Goal: Task Accomplishment & Management: Complete application form

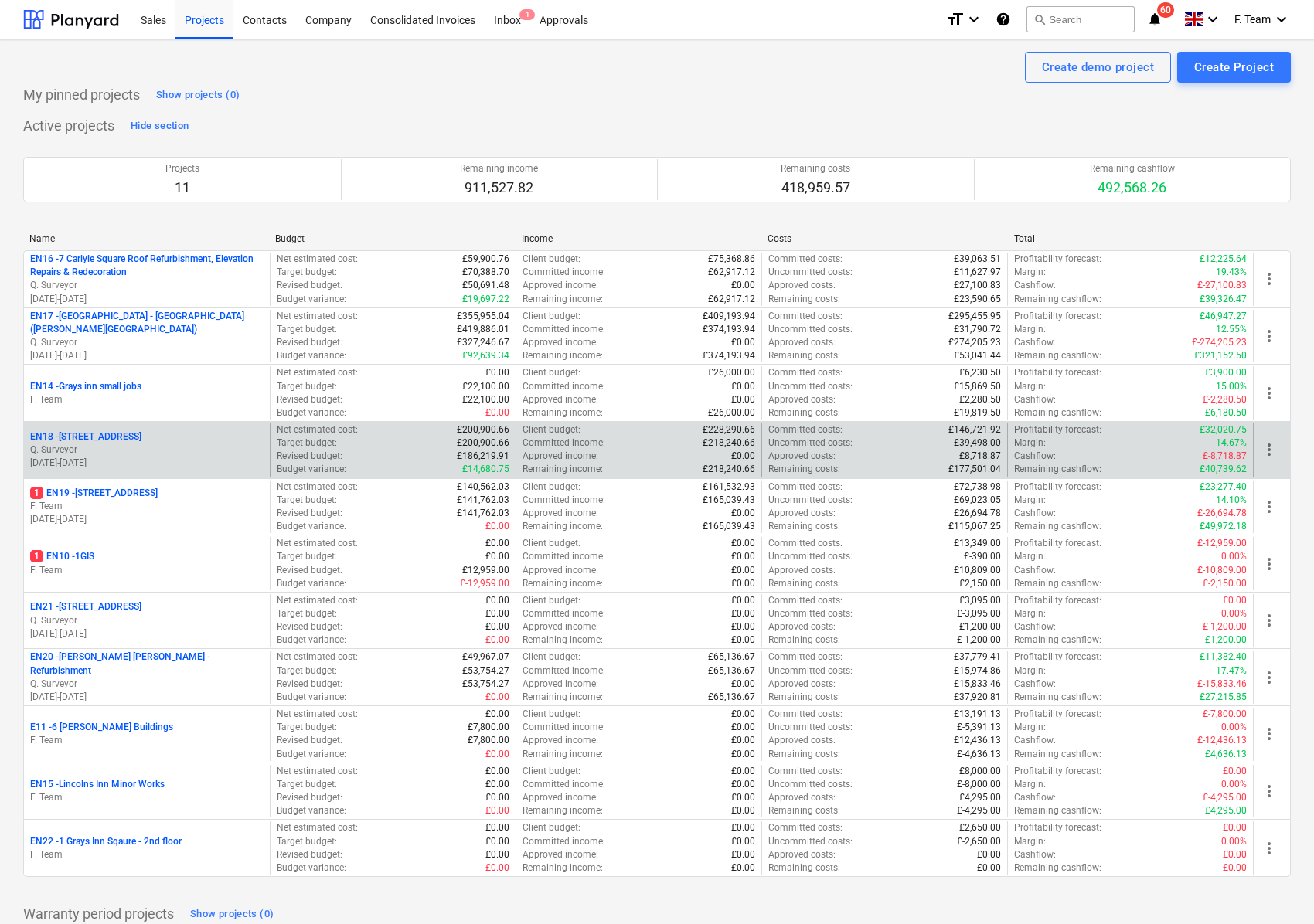
click at [149, 440] on div "EN18 - [STREET_ADDRESS]" at bounding box center [147, 436] width 233 height 13
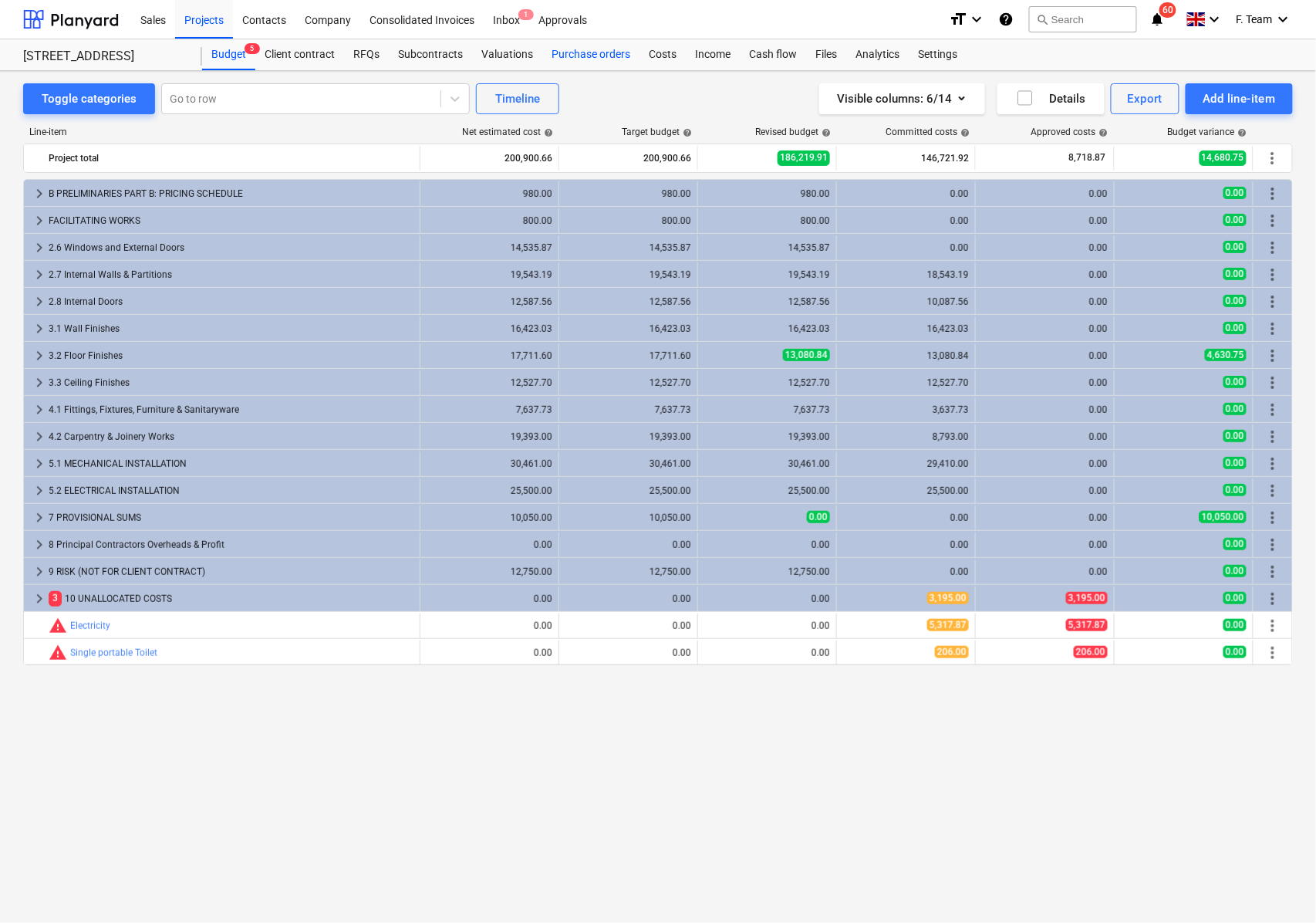
click at [574, 47] on div "Purchase orders" at bounding box center [591, 55] width 97 height 31
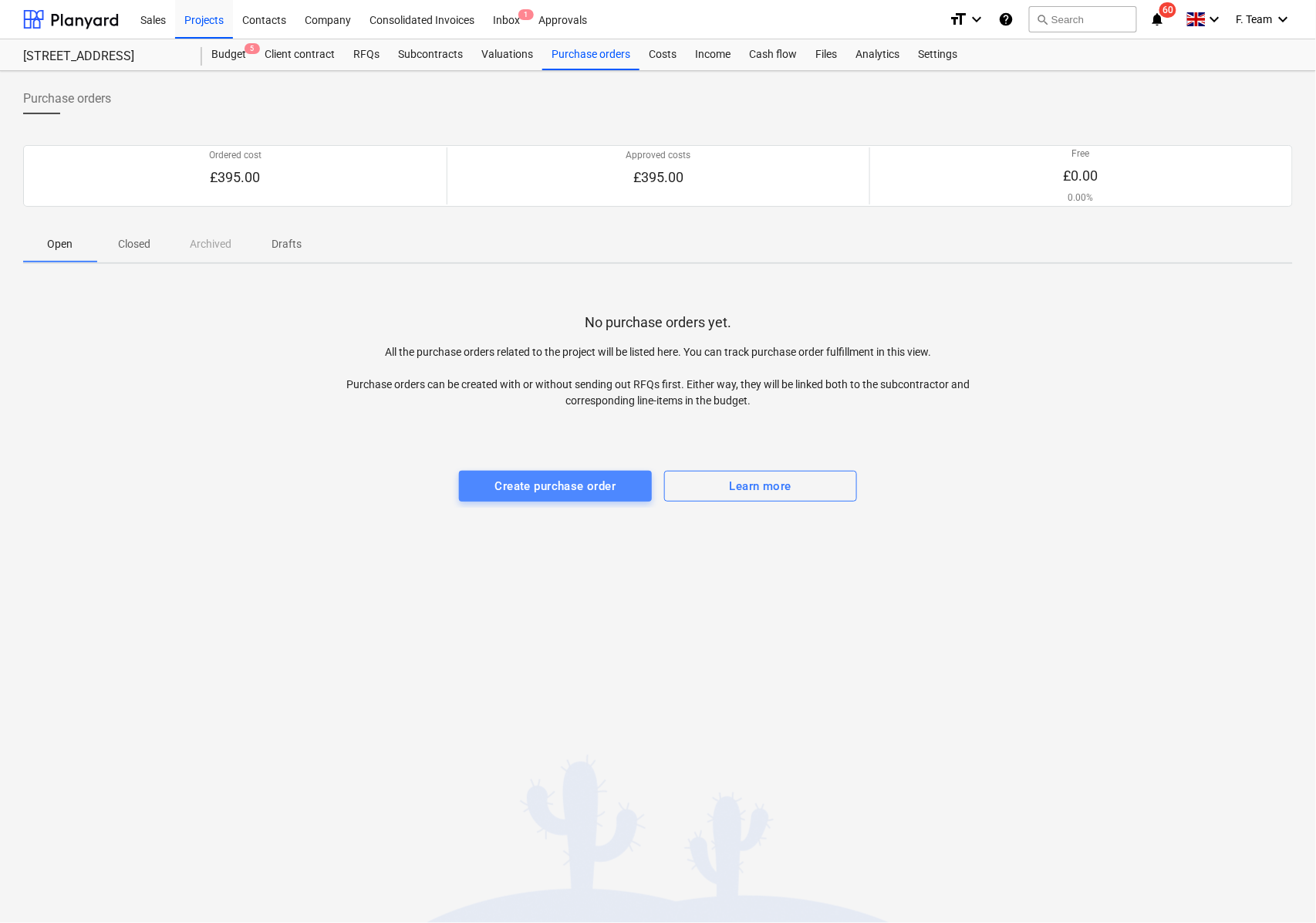
click at [551, 492] on div "Create purchase order" at bounding box center [555, 486] width 121 height 20
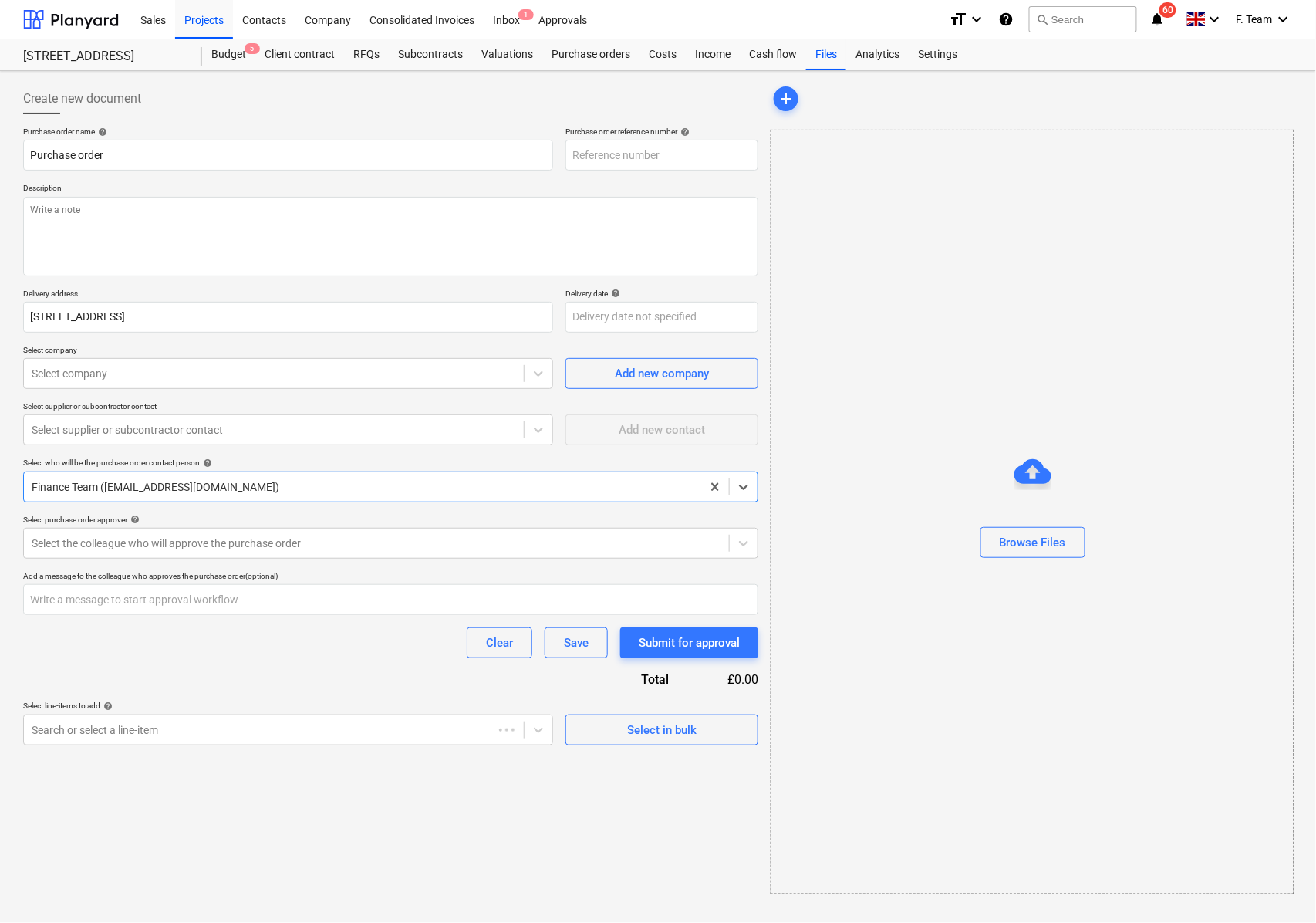
type textarea "x"
type input "EN18-PO-002"
type textarea "x"
click at [78, 372] on div at bounding box center [274, 374] width 485 height 16
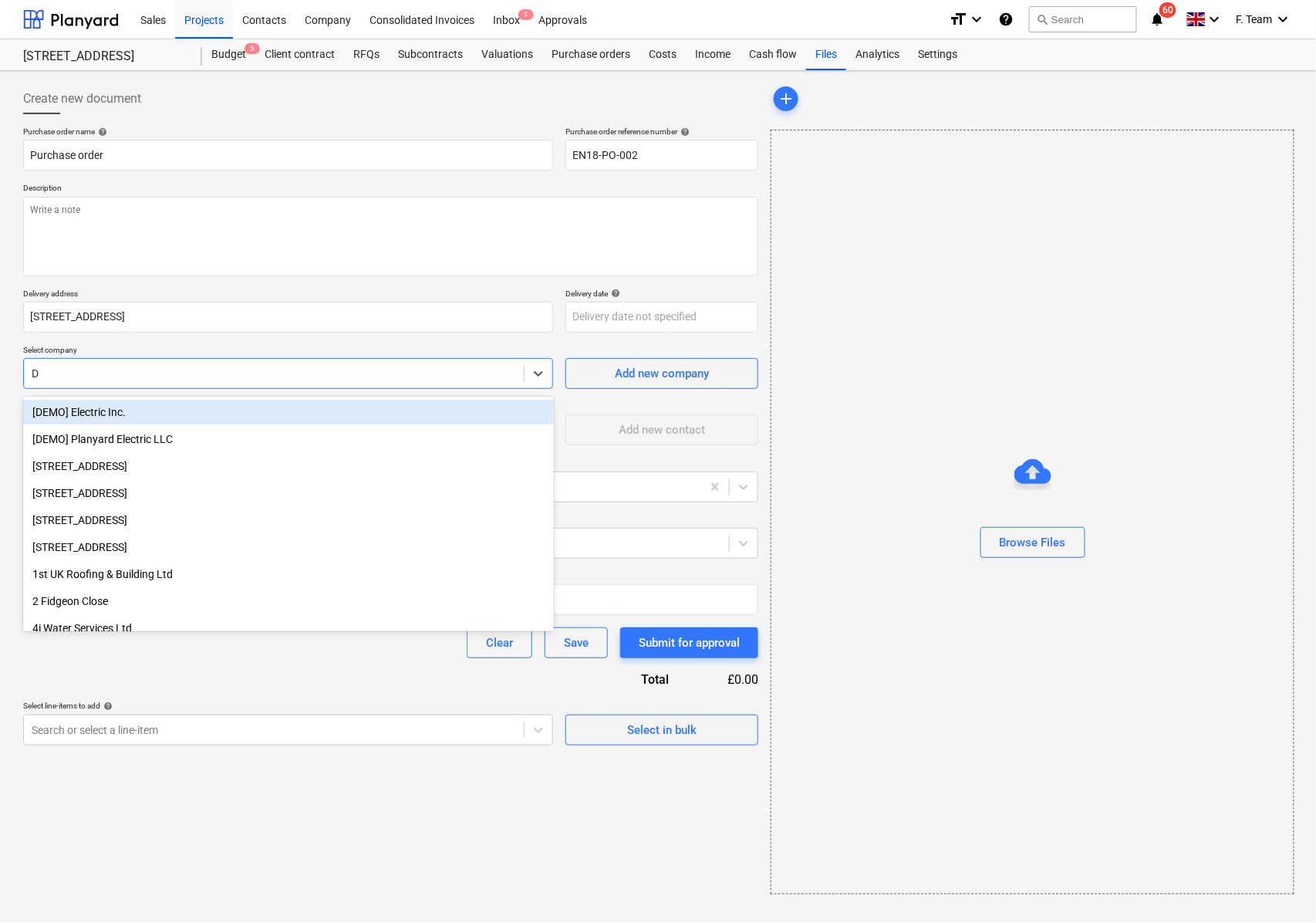
type input "DD"
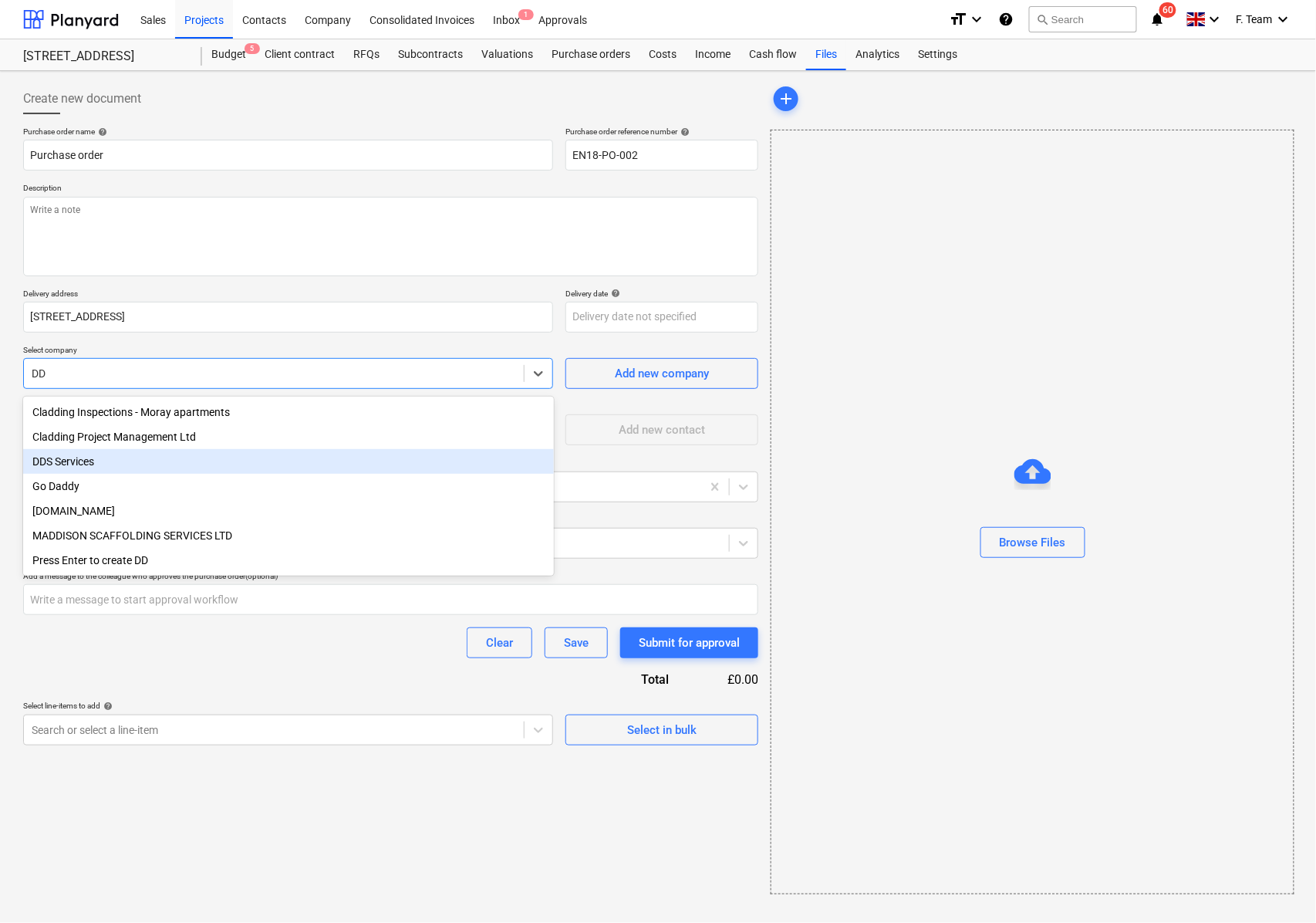
click at [65, 462] on div "DDS Services" at bounding box center [288, 462] width 530 height 25
type textarea "x"
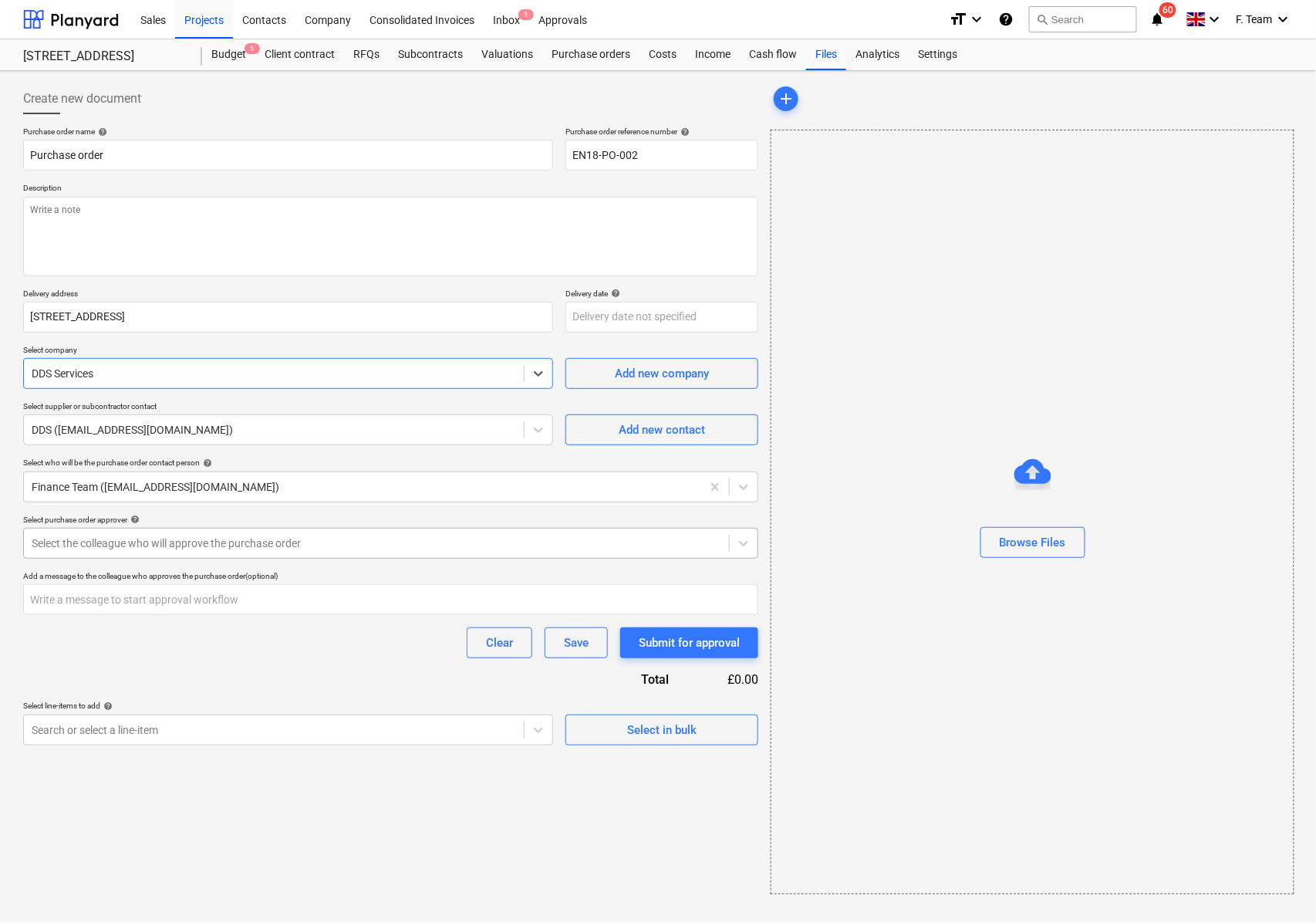
click at [185, 548] on div at bounding box center [377, 543] width 690 height 16
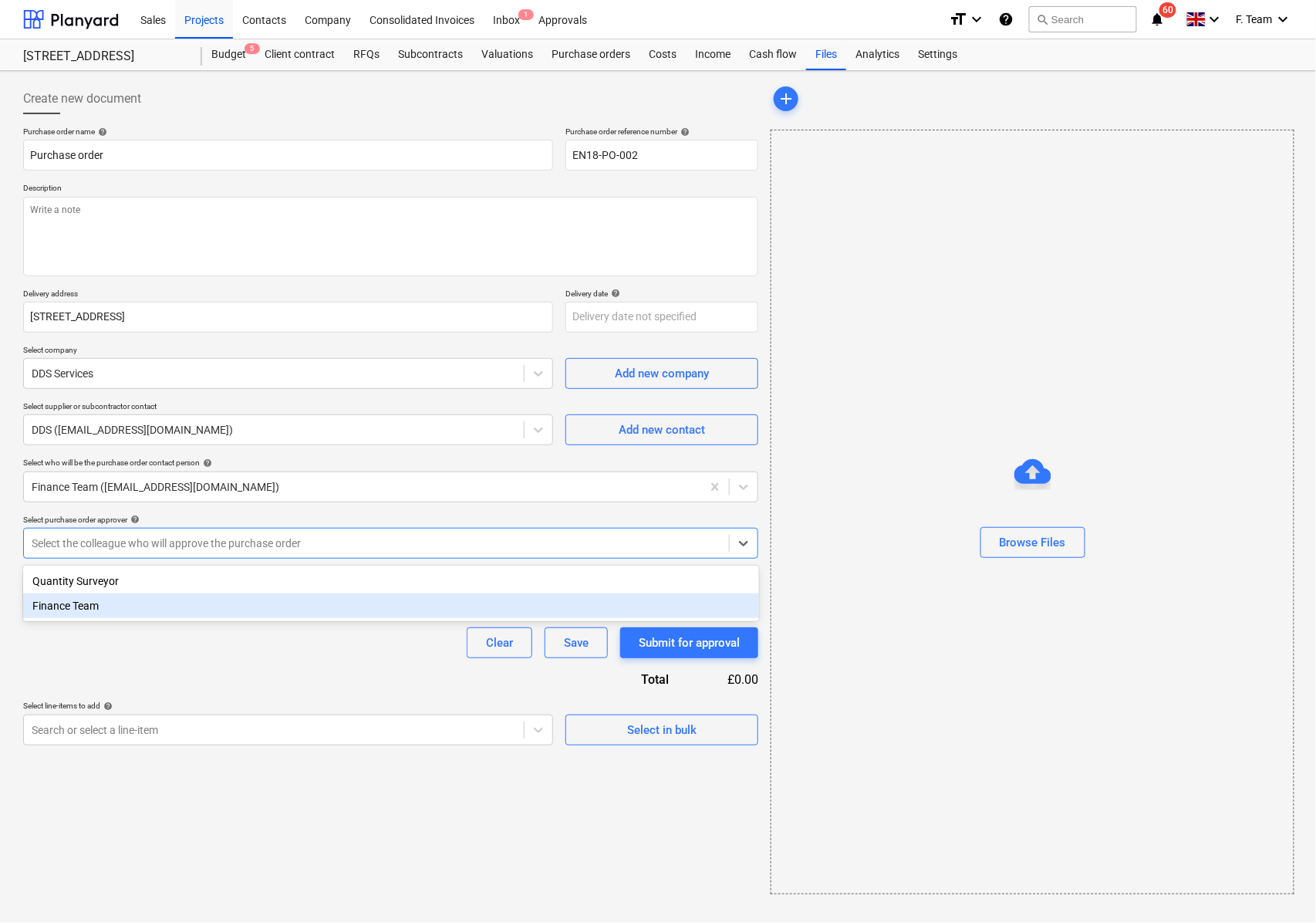
click at [189, 608] on div "Finance Team" at bounding box center [391, 606] width 736 height 25
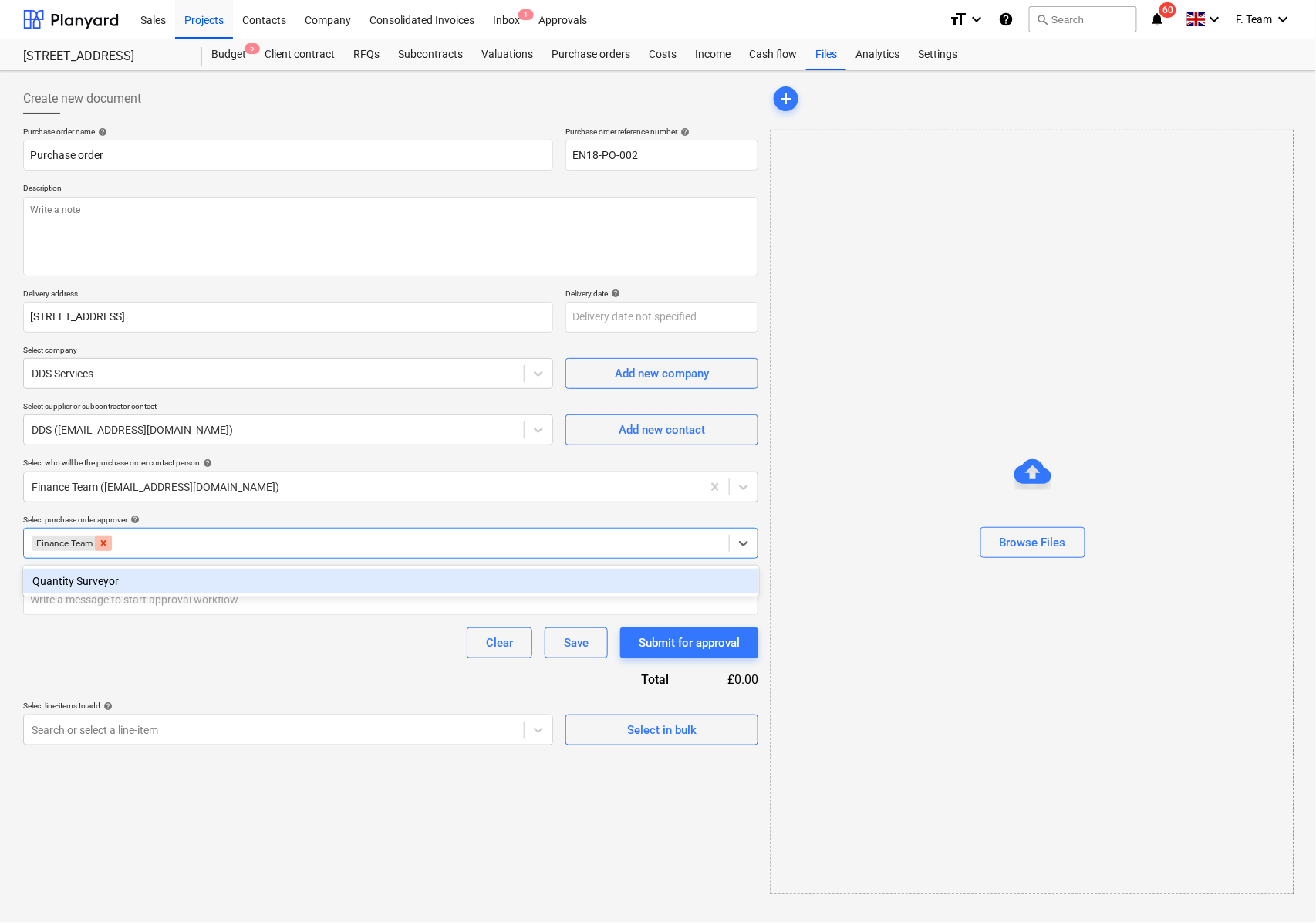
click at [109, 545] on icon "Remove Finance Team" at bounding box center [103, 543] width 11 height 11
click at [115, 546] on div at bounding box center [377, 543] width 690 height 16
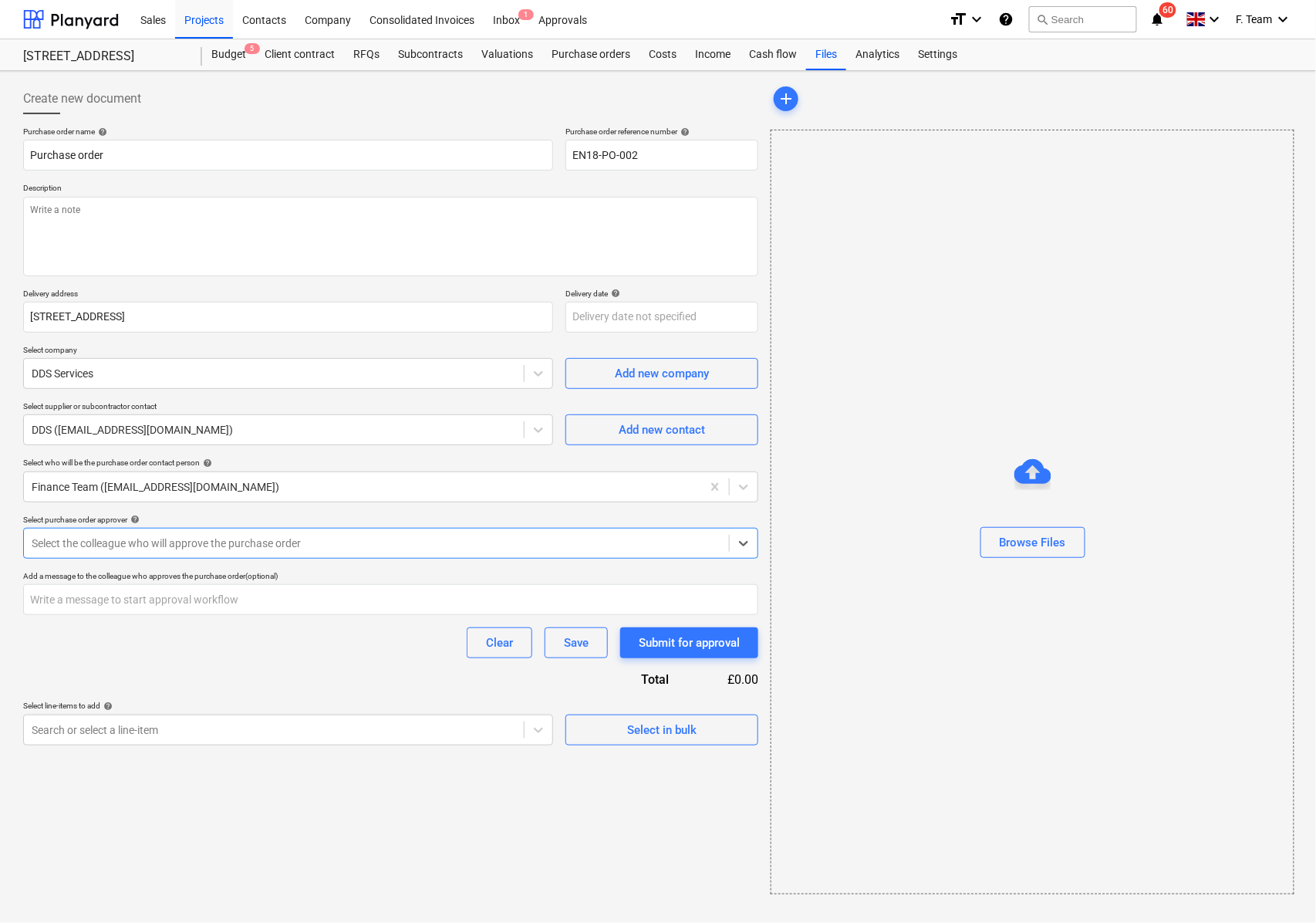
click at [116, 544] on div at bounding box center [377, 543] width 690 height 16
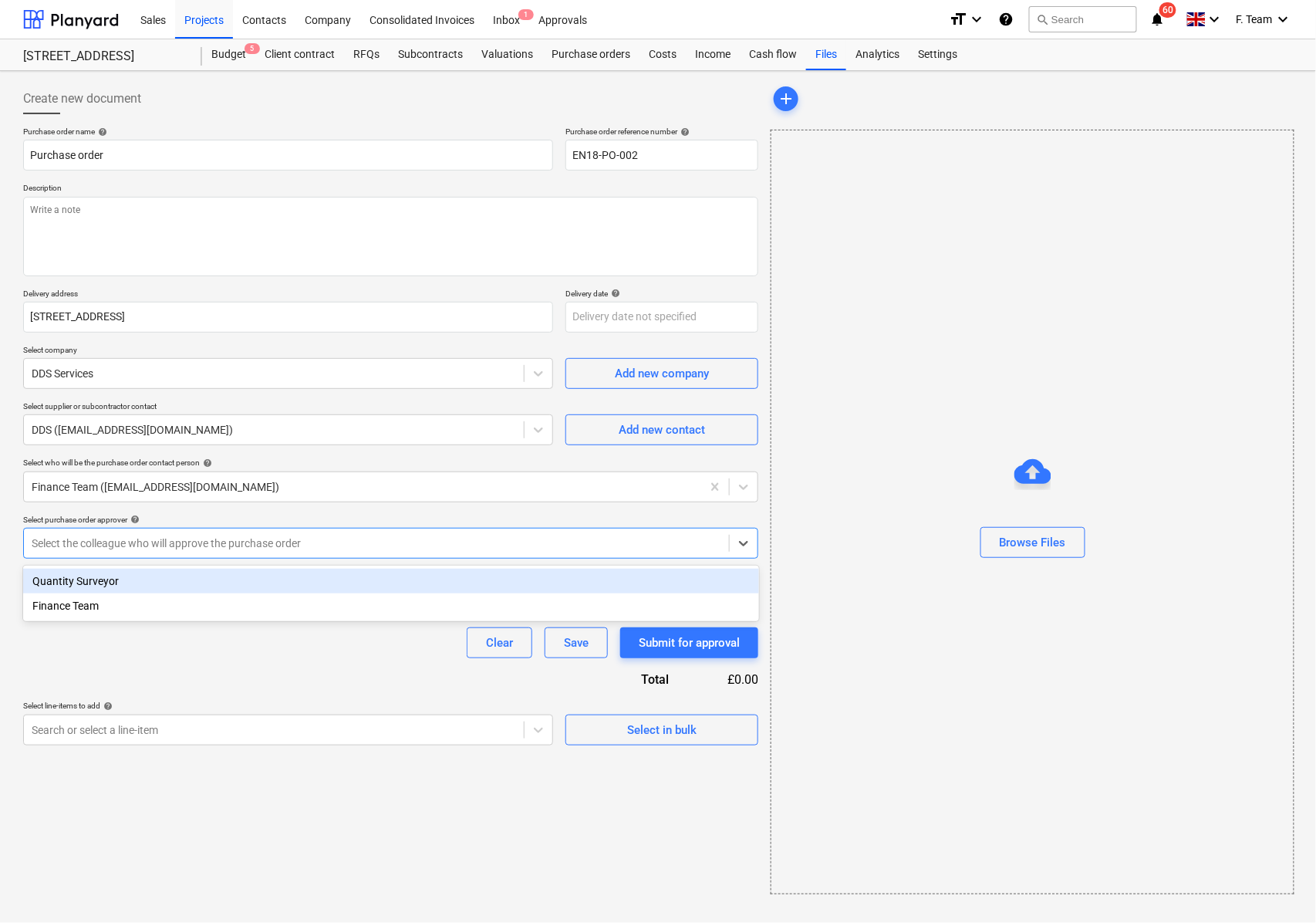
click at [77, 583] on div "Quantity Surveyor" at bounding box center [391, 581] width 736 height 25
click at [106, 646] on div "Clear Save Submit for approval" at bounding box center [391, 643] width 735 height 31
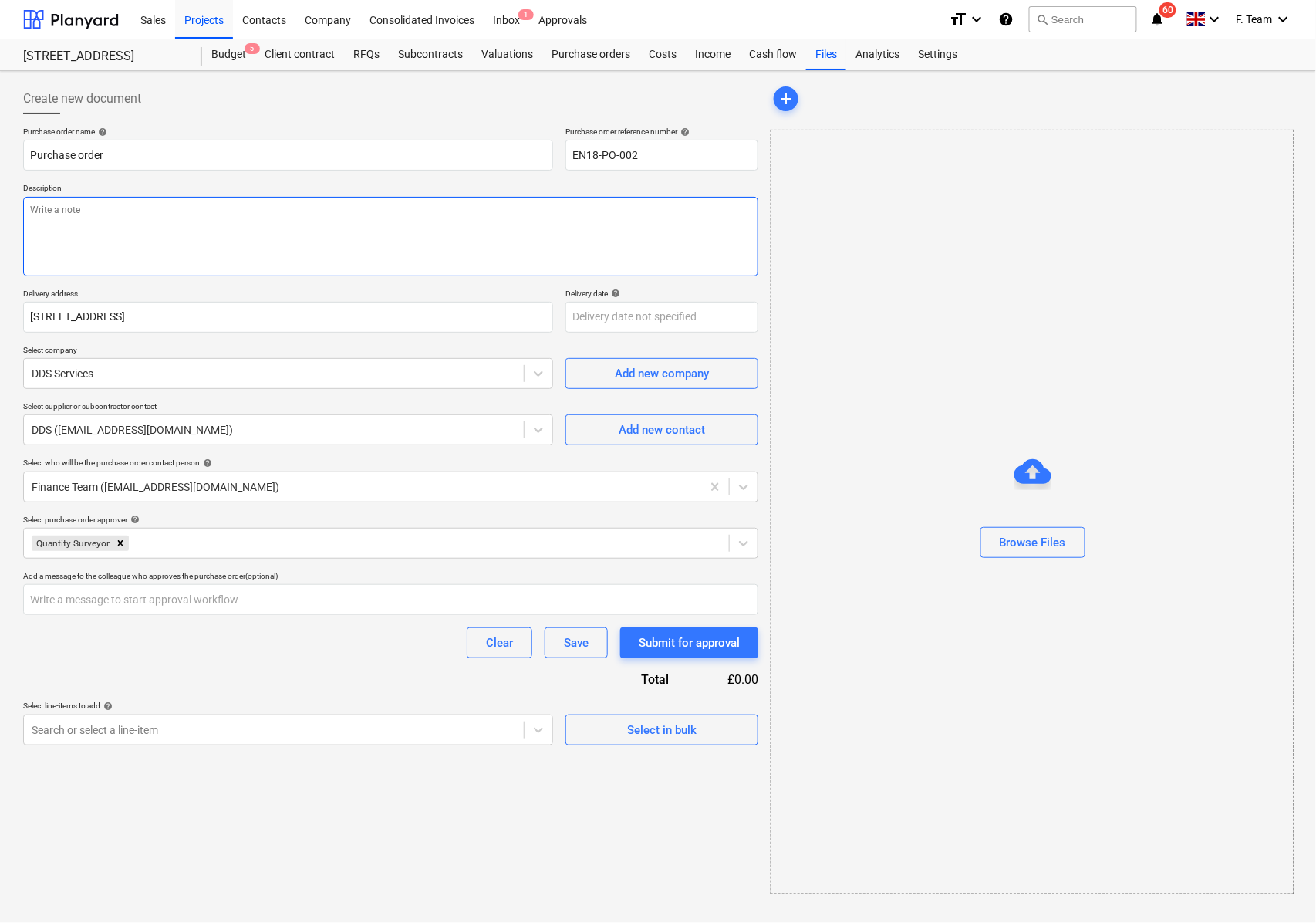
click at [85, 231] on textarea at bounding box center [391, 236] width 735 height 79
type textarea "x"
paste textarea "please ensure you send your invoice to [enter specific Planyard email address f…"
type textarea "please ensure you send your invoice to [enter specific Planyard email address f…"
drag, startPoint x: 189, startPoint y: 204, endPoint x: 393, endPoint y: 207, distance: 204.0
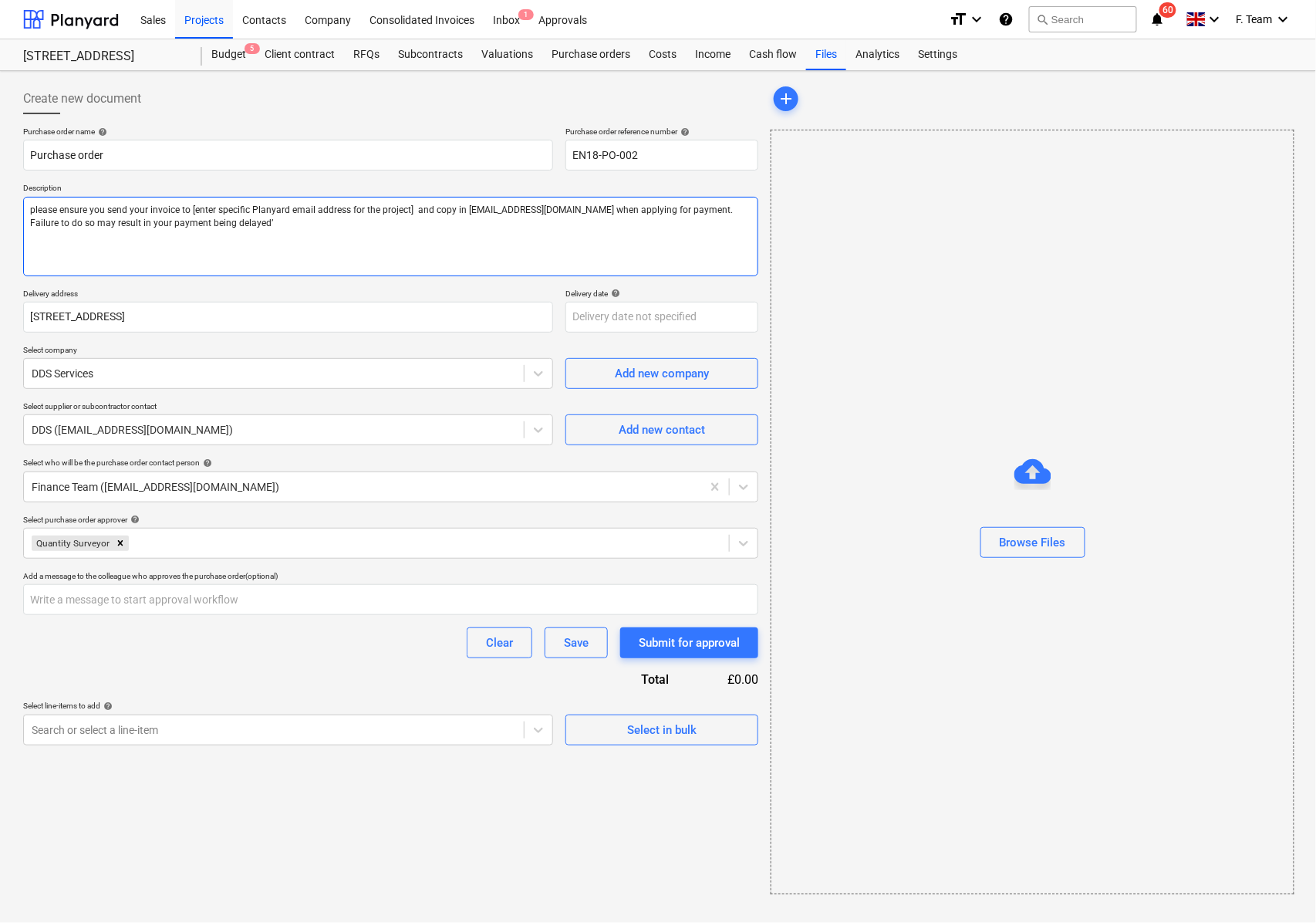
click at [390, 217] on textarea "please ensure you send your invoice to [enter specific Planyard email address f…" at bounding box center [391, 236] width 735 height 79
click at [393, 207] on textarea "please ensure you send your invoice to [enter specific Planyard email address f…" at bounding box center [391, 236] width 735 height 79
click at [408, 207] on textarea "please ensure you send your invoice to [enter specific Planyard email address f…" at bounding box center [391, 236] width 735 height 79
type textarea "x"
type textarea "please ensure you send your invoice to [ and copy in [EMAIL_ADDRESS][DOMAIN_NAM…"
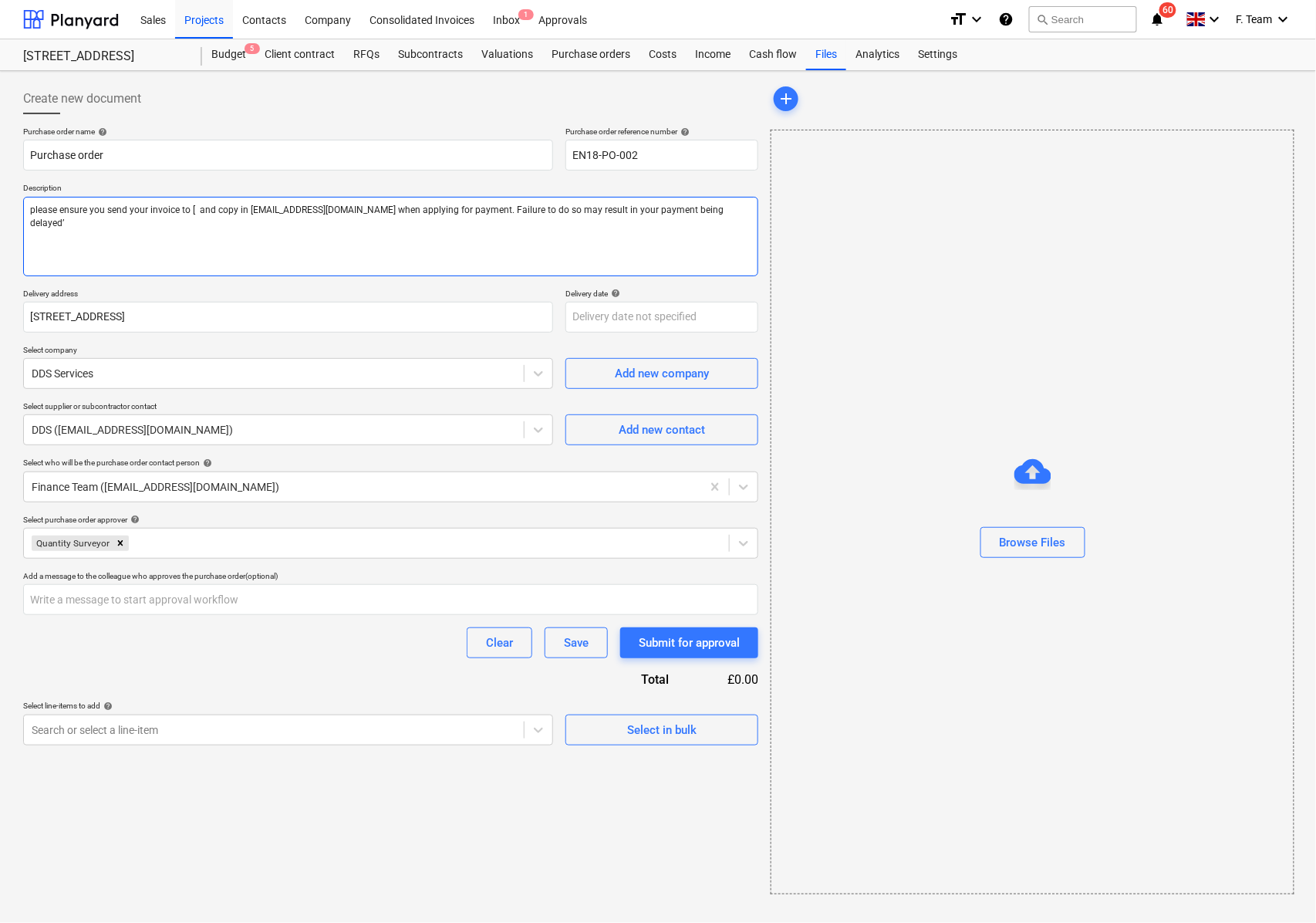
type textarea "x"
click at [33, 219] on textarea "please ensure you send your invoice to and copy in [EMAIL_ADDRESS][DOMAIN_NAME]…" at bounding box center [391, 236] width 735 height 79
type textarea "Nplease ensure you send your invoice to and copy in [EMAIL_ADDRESS][DOMAIN_NAME…"
type textarea "x"
type textarea "Noplease ensure you send your invoice to and copy in [EMAIL_ADDRESS][DOMAIN_NAM…"
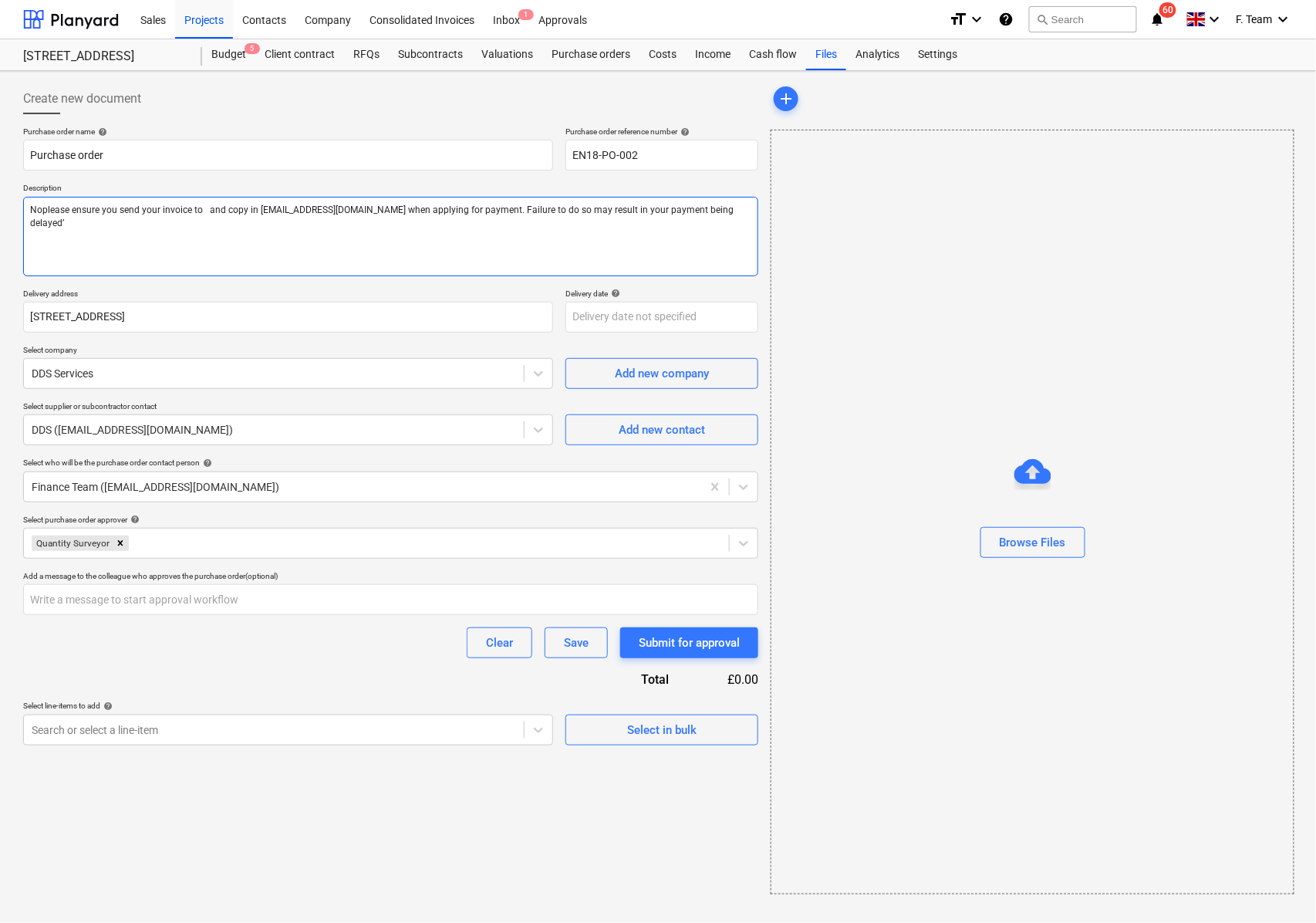
type textarea "x"
type textarea "Noteplease ensure you send your invoice to and copy in [EMAIL_ADDRESS][DOMAIN_N…"
type textarea "x"
type textarea "Note please ensure you send your invoice to and copy in [EMAIL_ADDRESS][DOMAIN_…"
type textarea "x"
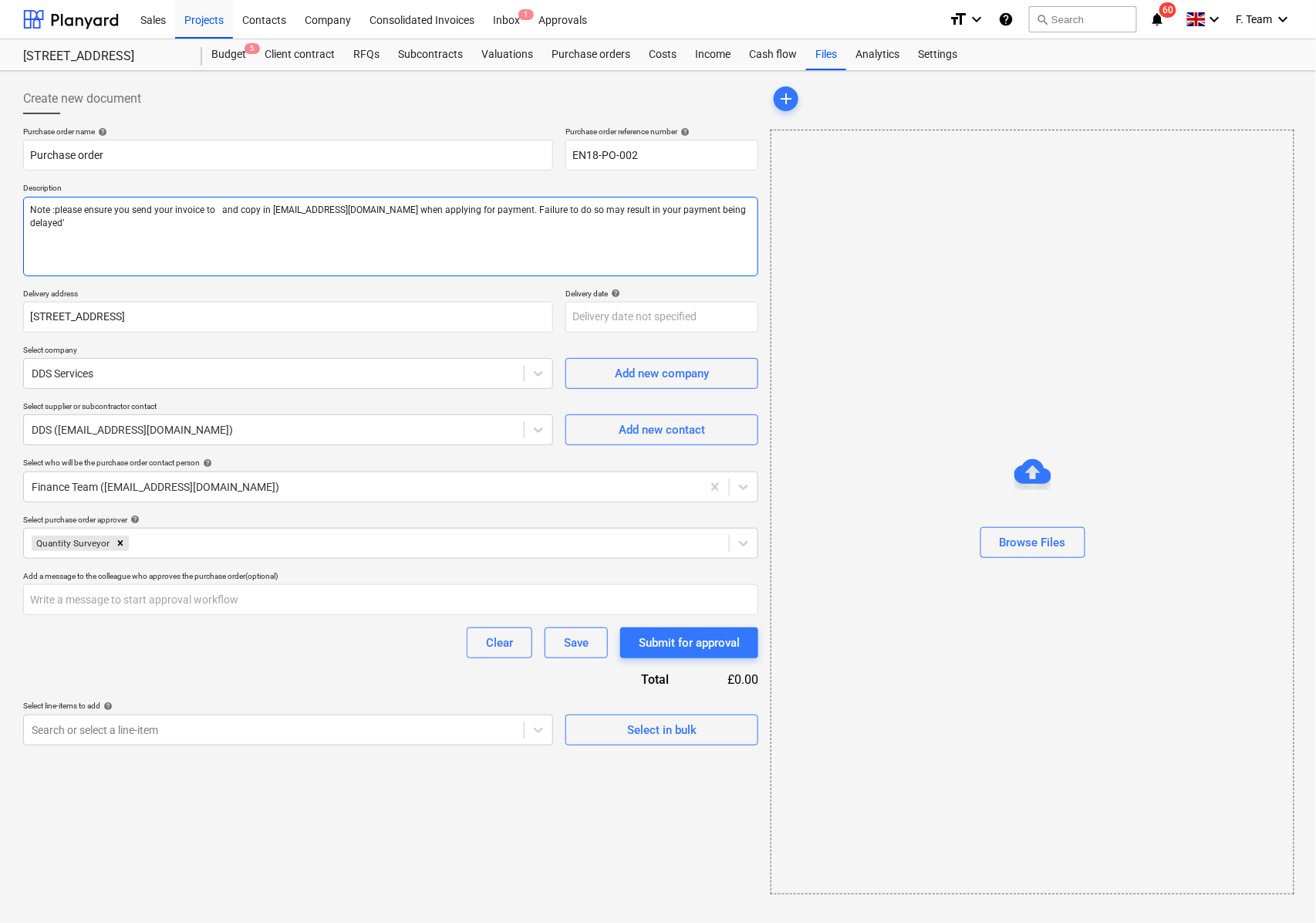
type textarea "Note : please ensure you send your invoice to and copy in [EMAIL_ADDRESS][DOMAI…"
type textarea "x"
type textarea "Note : please ensure you send your invoice to and copy in [EMAIL_ADDRESS][DOMAI…"
click at [127, 736] on div at bounding box center [274, 730] width 485 height 16
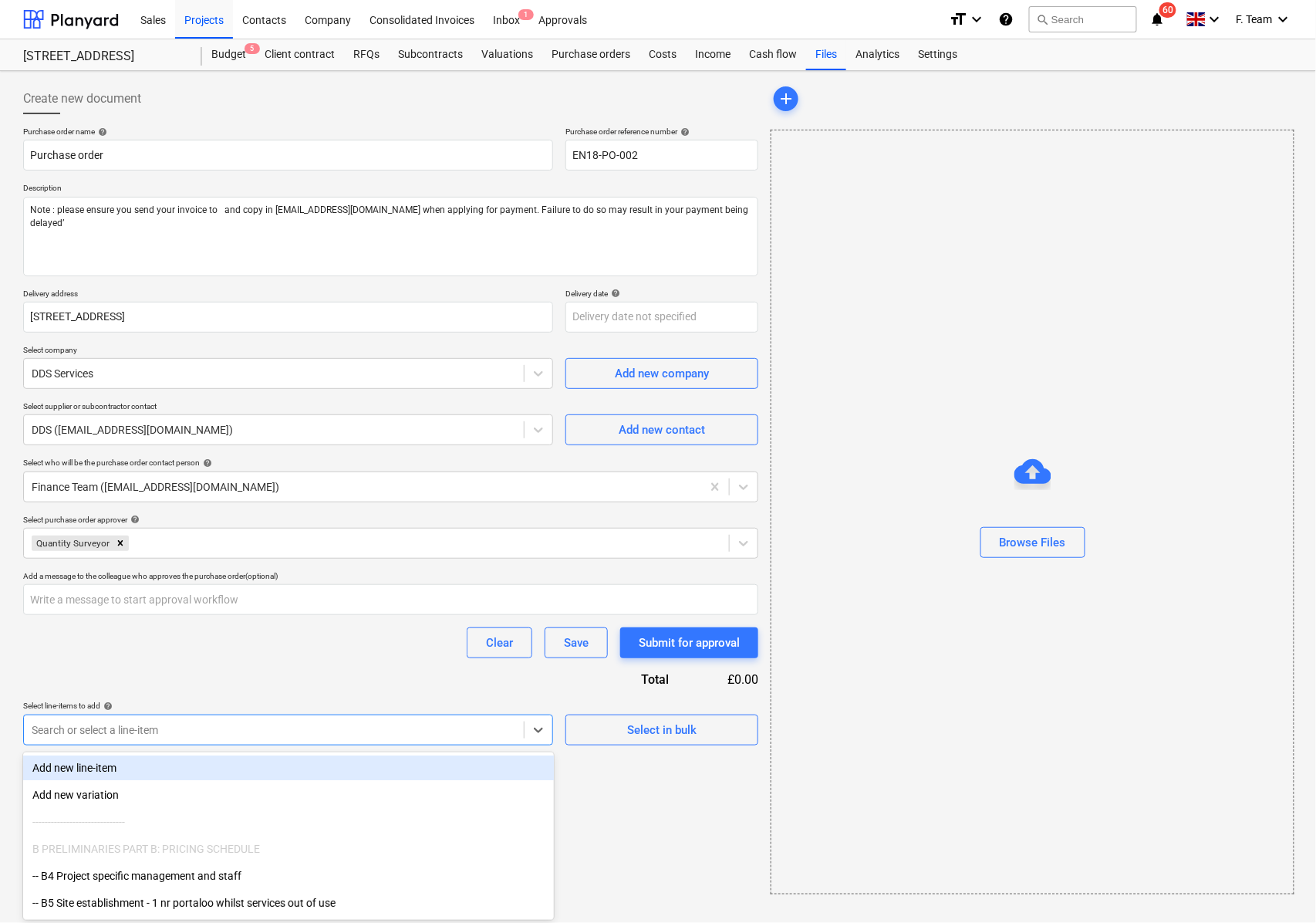
click at [124, 759] on div "Add new line-item" at bounding box center [288, 768] width 530 height 25
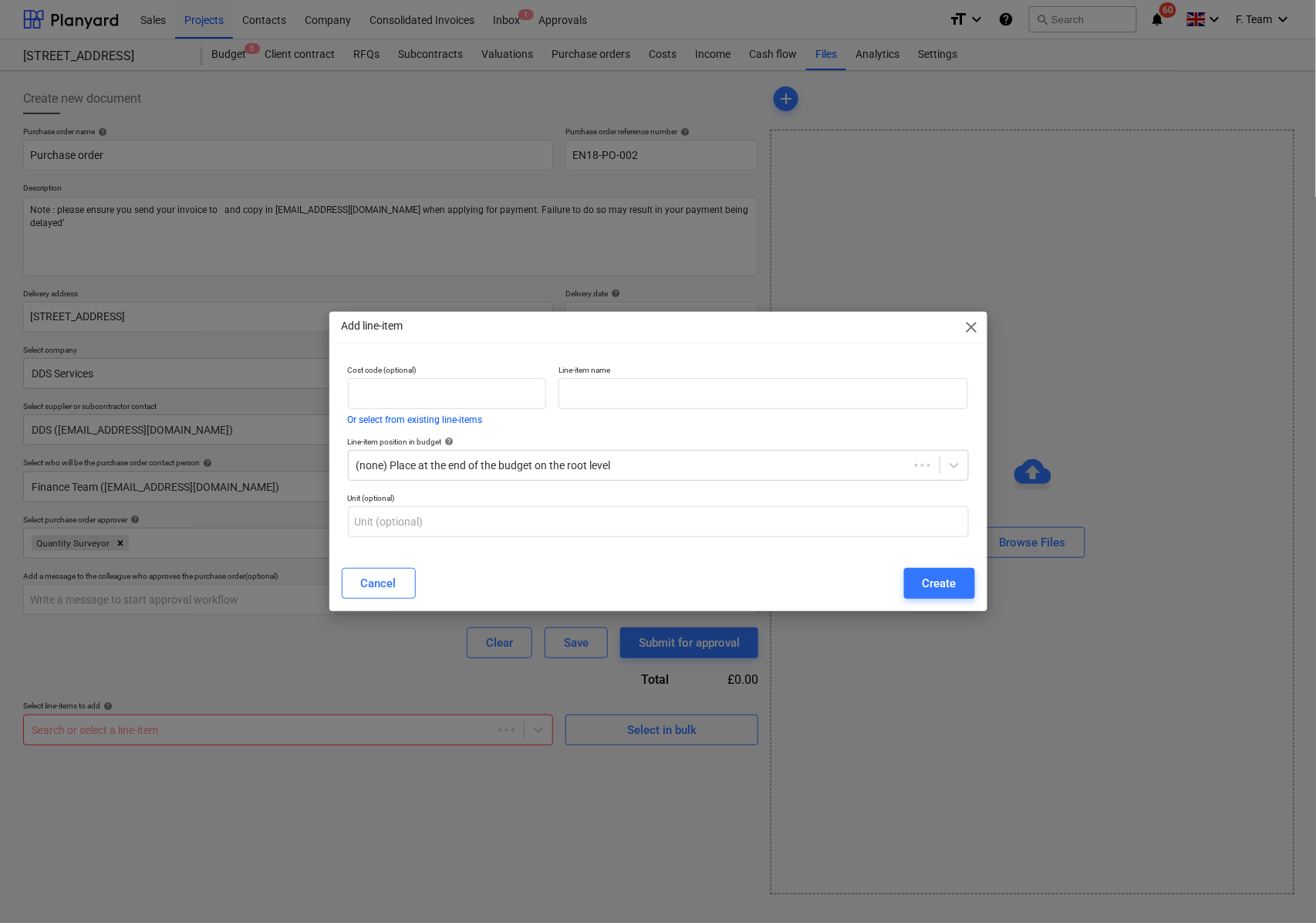
type textarea "x"
click at [603, 396] on input "text" at bounding box center [763, 393] width 410 height 31
paste input "• Dig trench to facilitate new water meter installation, using electric digger,…"
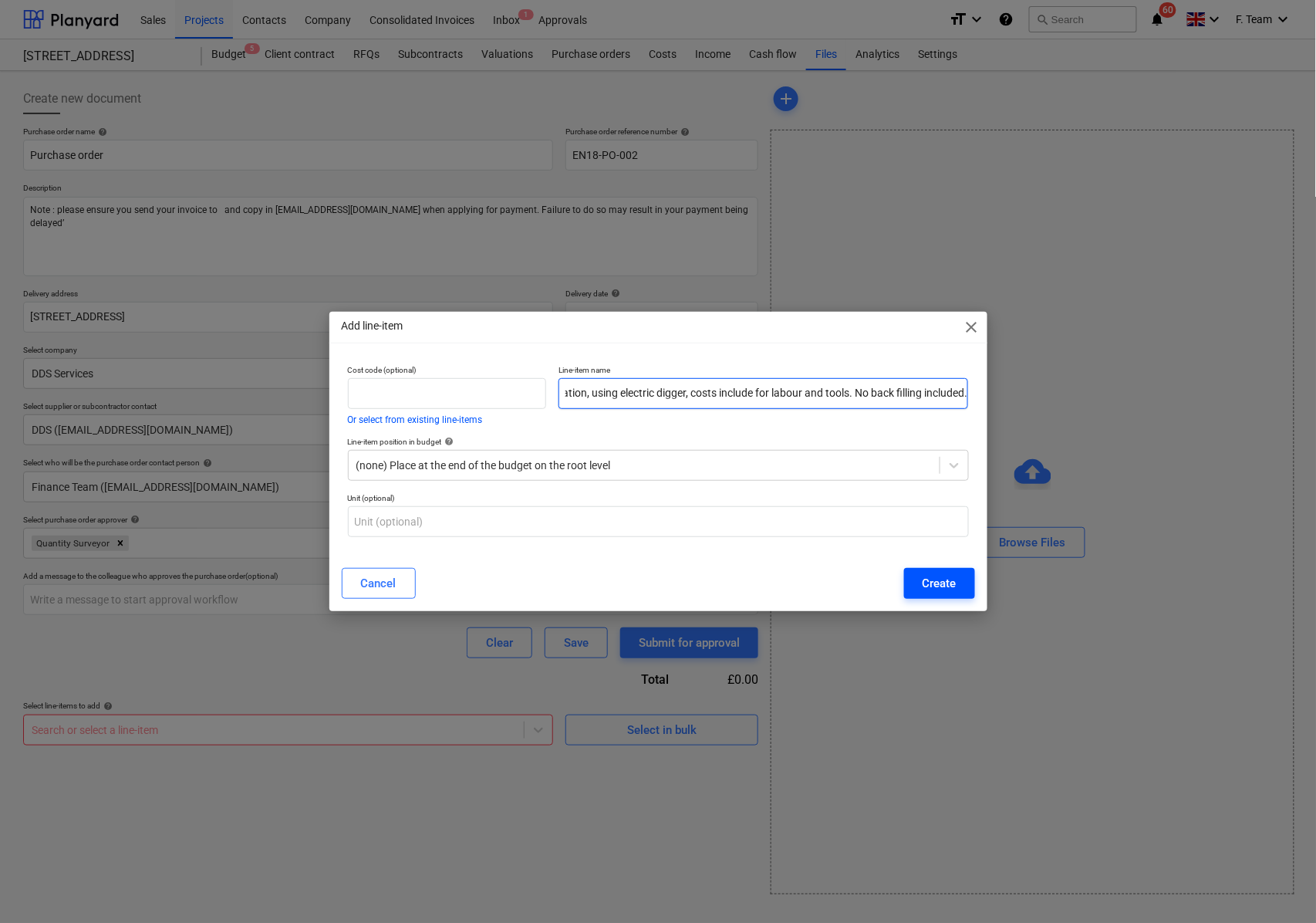
type input "• Dig trench to facilitate new water meter installation, using electric digger,…"
click at [931, 587] on div "Create" at bounding box center [939, 583] width 34 height 20
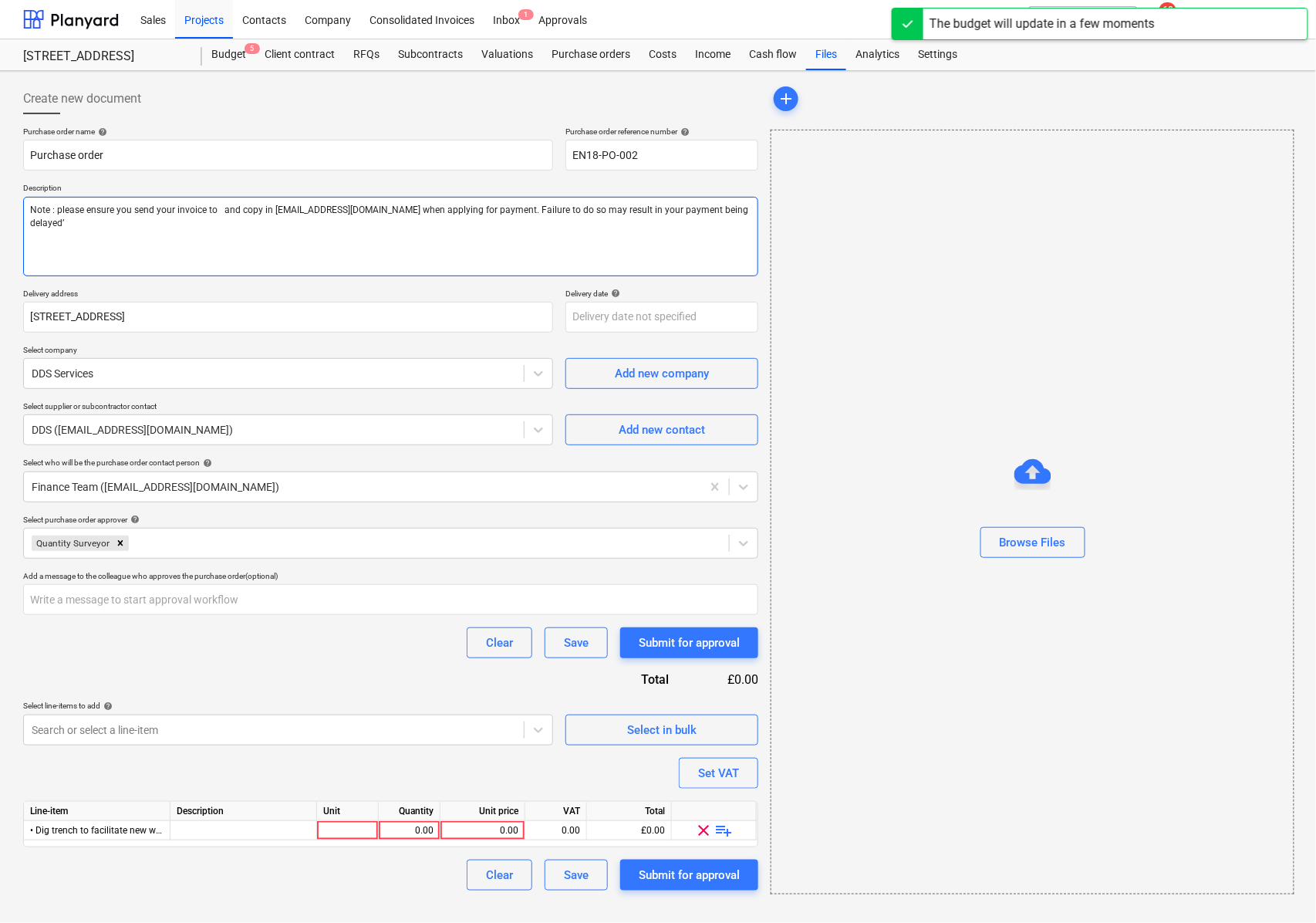
click at [29, 214] on textarea "Note : please ensure you send your invoice to and copy in [EMAIL_ADDRESS][DOMAI…" at bounding box center [391, 236] width 735 height 79
paste textarea "• Dig trench to facilitate new water meter installation, using electric digger,…"
type textarea "x"
type textarea "• Dig trench to facilitate new water meter installation, using electric digger,…"
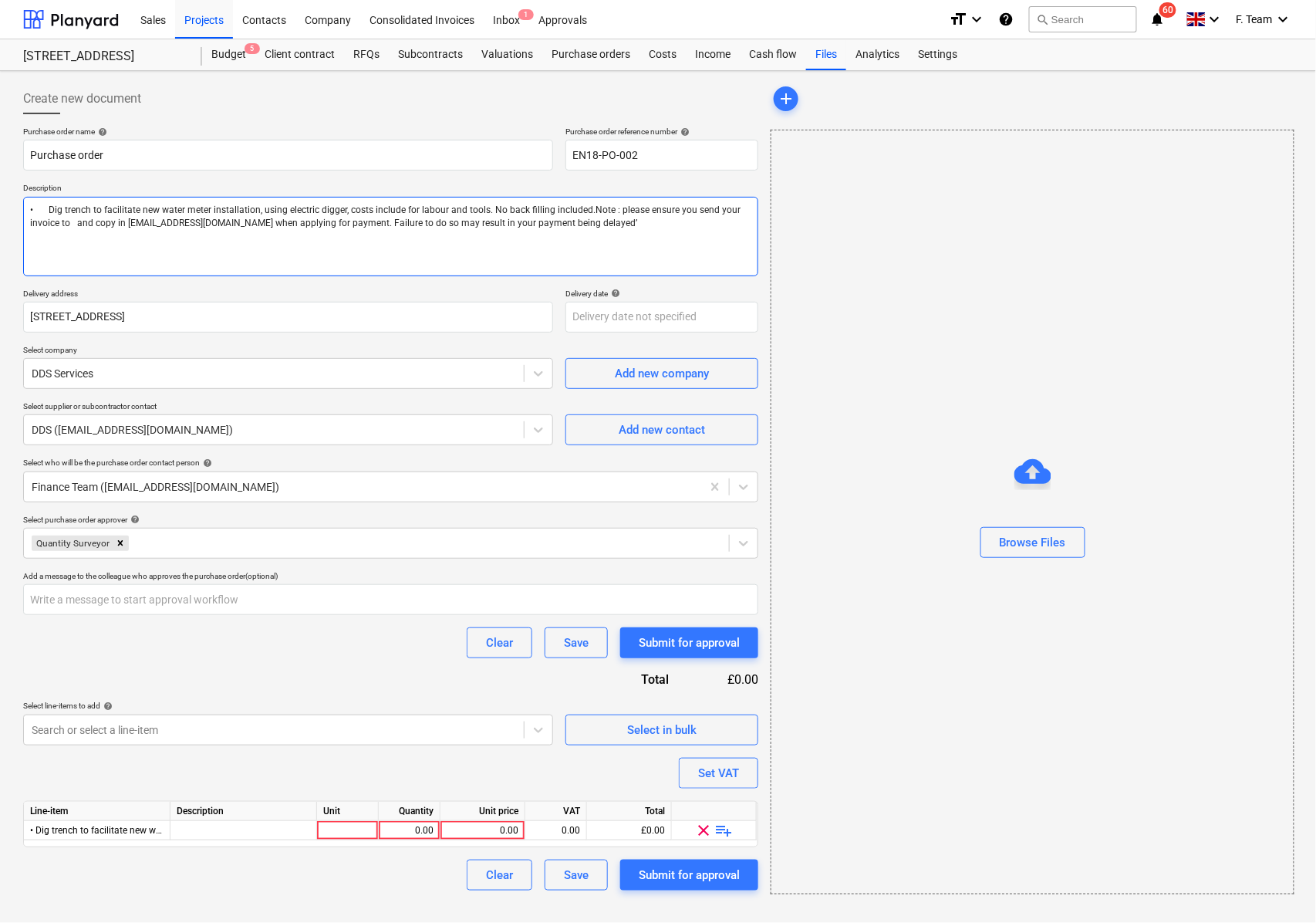
type textarea "x"
type textarea "• Dig trench to facilitate new water meter installation, using electric digger,…"
type textarea "x"
type textarea "• Dig trench to facilitate new water meter installation, using electric digger,…"
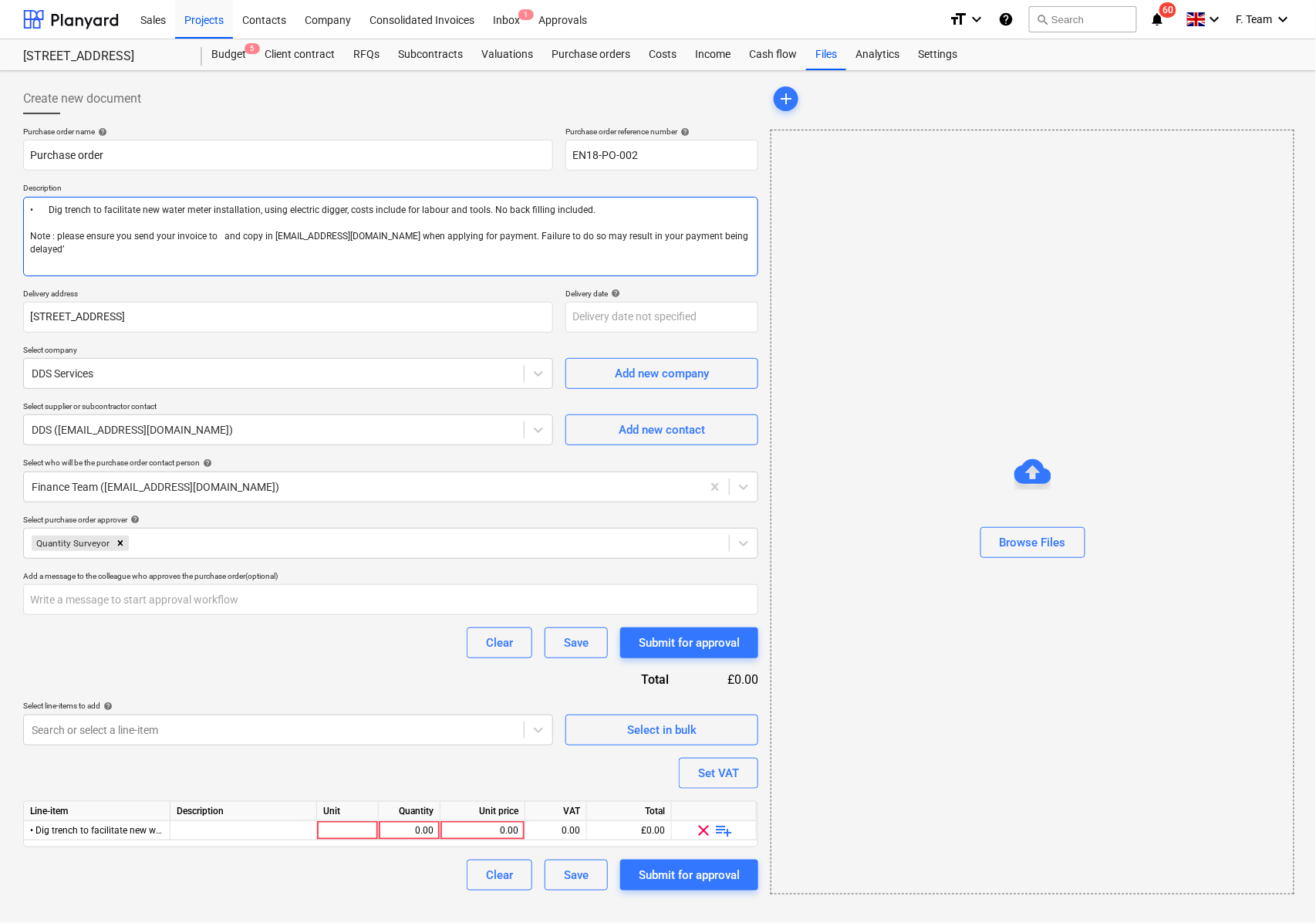
type textarea "x"
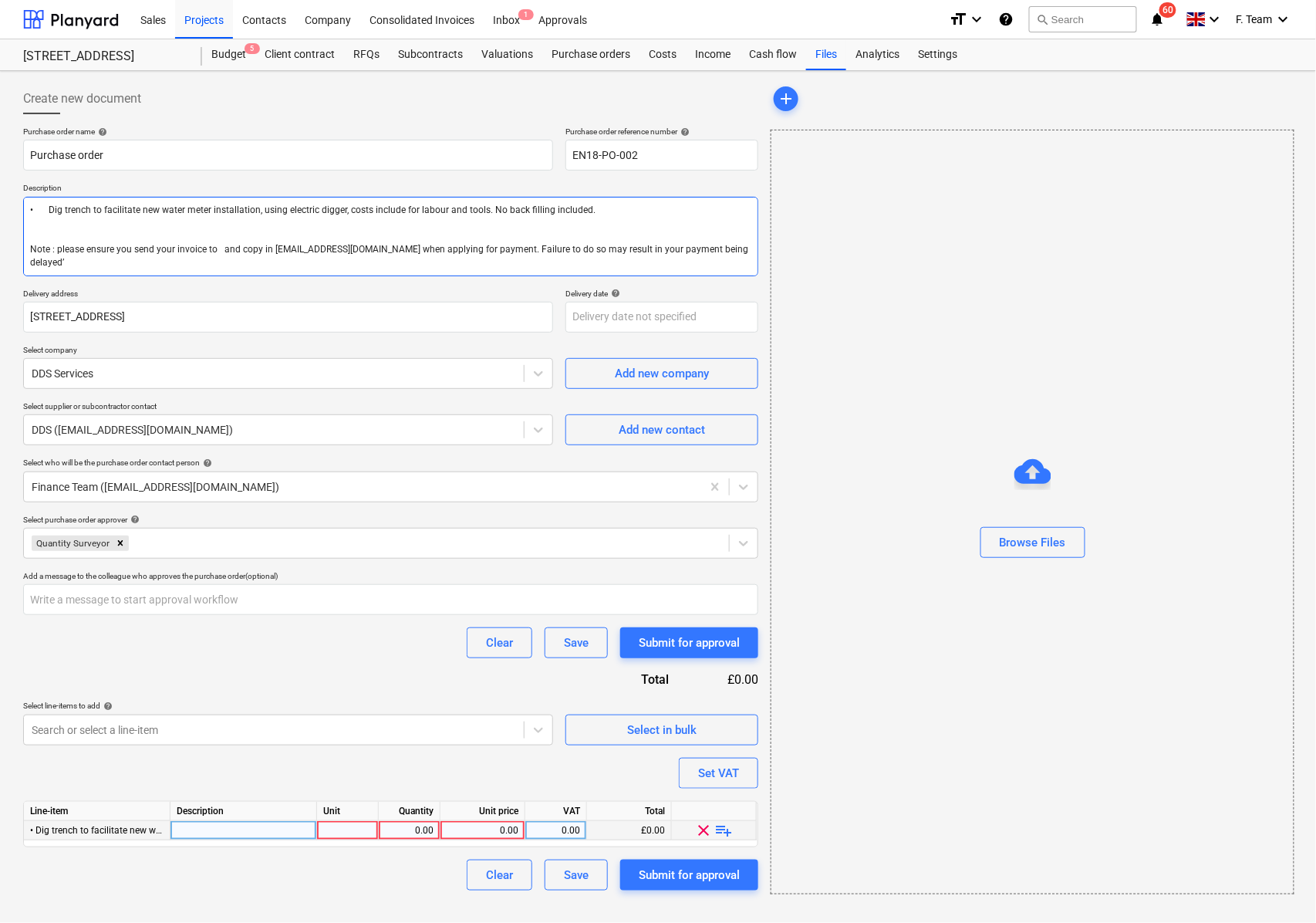
type textarea "• Dig trench to facilitate new water meter installation, using electric digger,…"
type textarea "x"
click at [232, 828] on div at bounding box center [244, 831] width 147 height 19
type input "• Dig trench to facilitate new water meter installation, using electric digger,…"
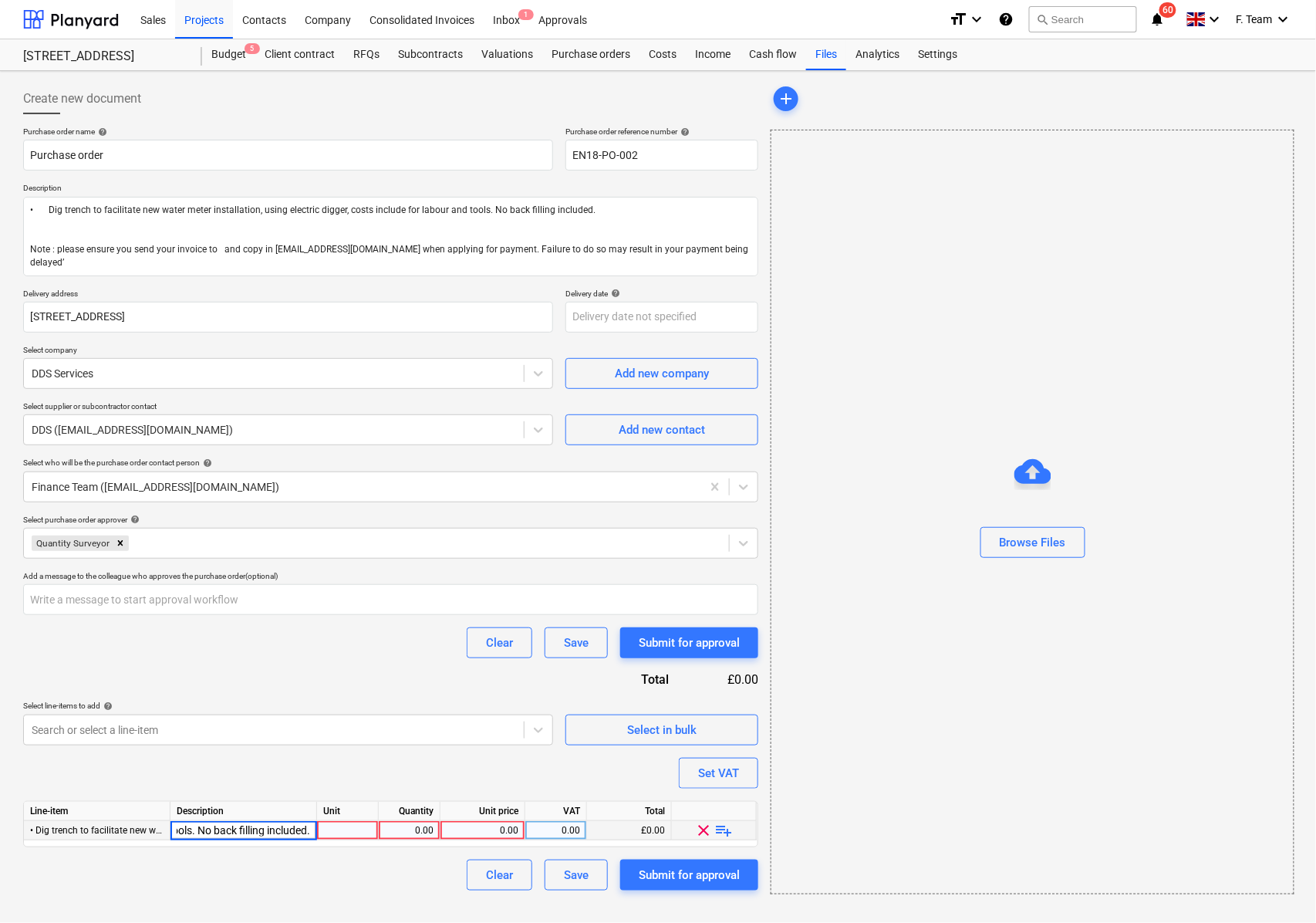
type textarea "x"
click at [340, 828] on div "pcs" at bounding box center [348, 831] width 62 height 19
type input "2260"
click at [925, 62] on div "Settings" at bounding box center [937, 55] width 58 height 31
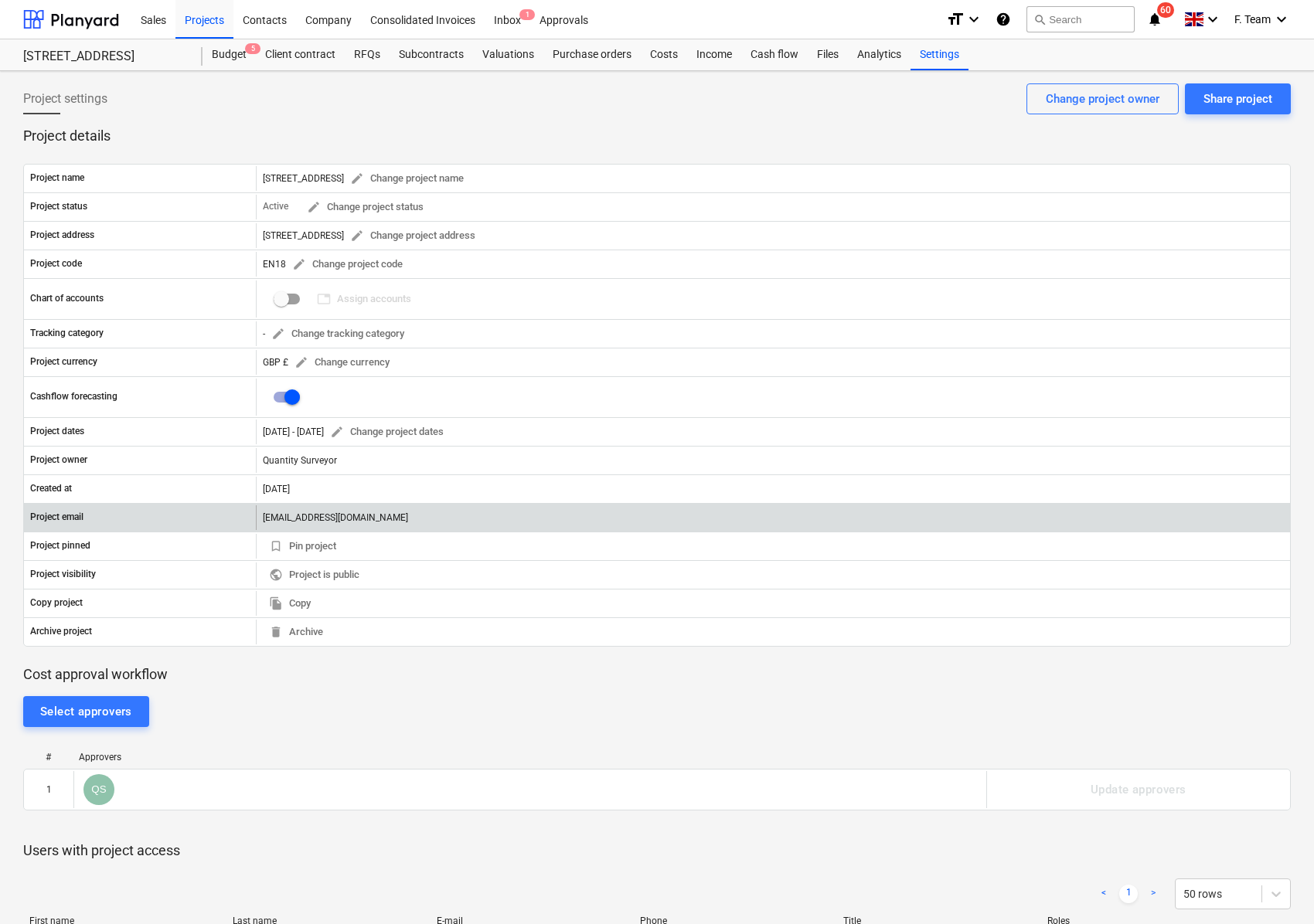
drag, startPoint x: 258, startPoint y: 516, endPoint x: 531, endPoint y: 523, distance: 273.1
click at [531, 523] on div "[EMAIL_ADDRESS][DOMAIN_NAME]" at bounding box center [772, 517] width 1034 height 25
copy div "[EMAIL_ADDRESS][DOMAIN_NAME]"
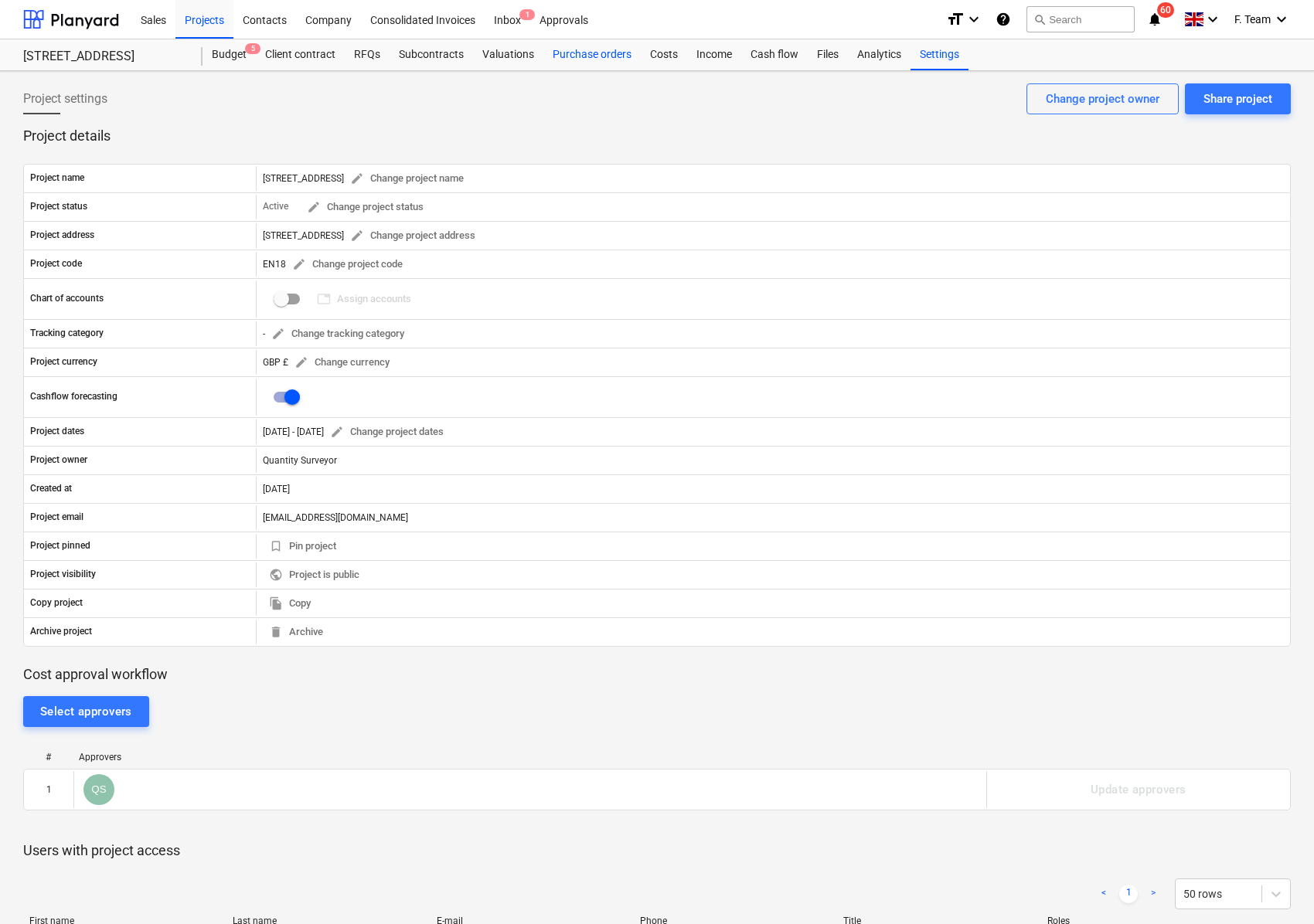
click at [573, 65] on div "Purchase orders" at bounding box center [592, 55] width 98 height 31
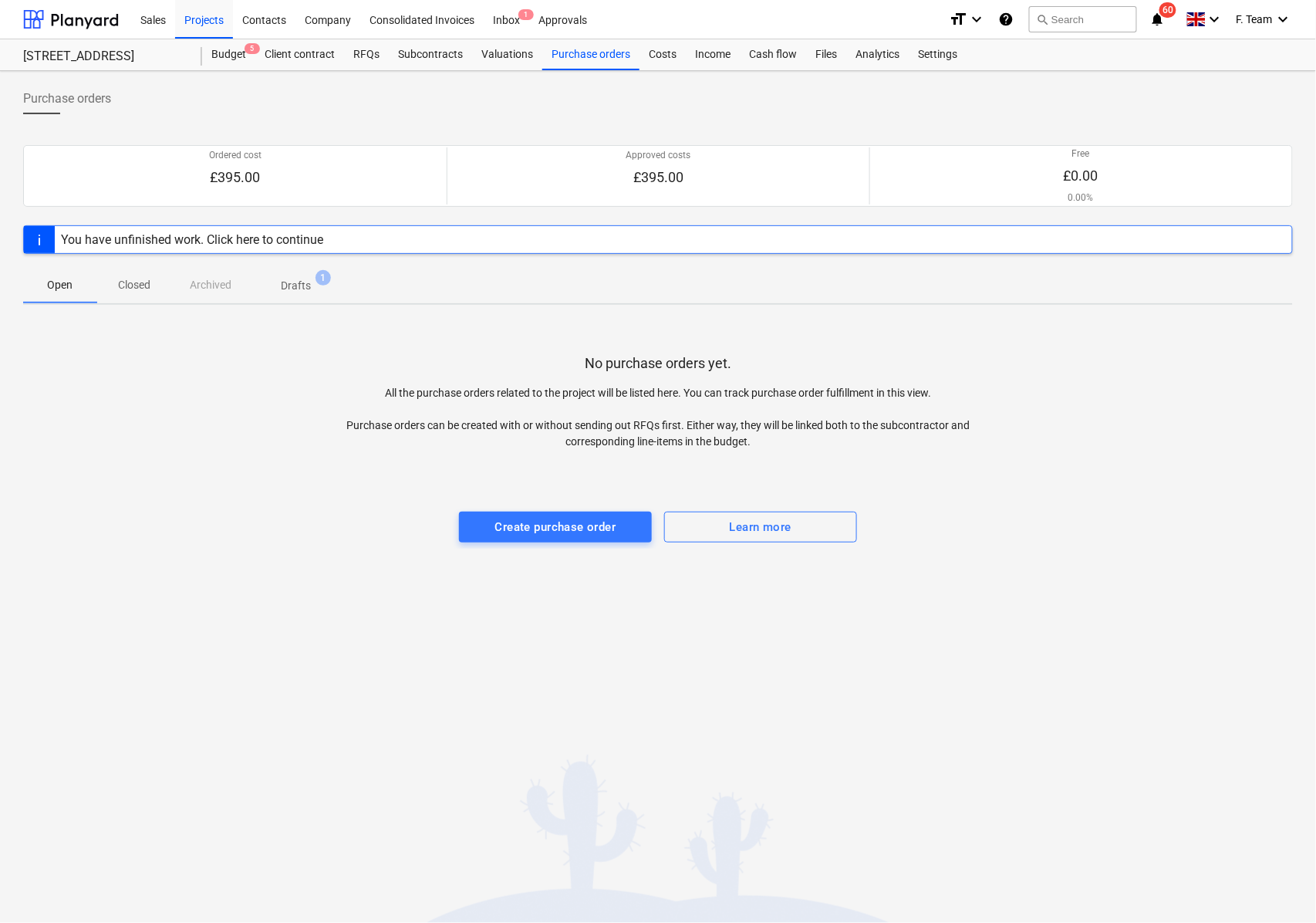
click at [309, 290] on p "Drafts" at bounding box center [296, 286] width 30 height 16
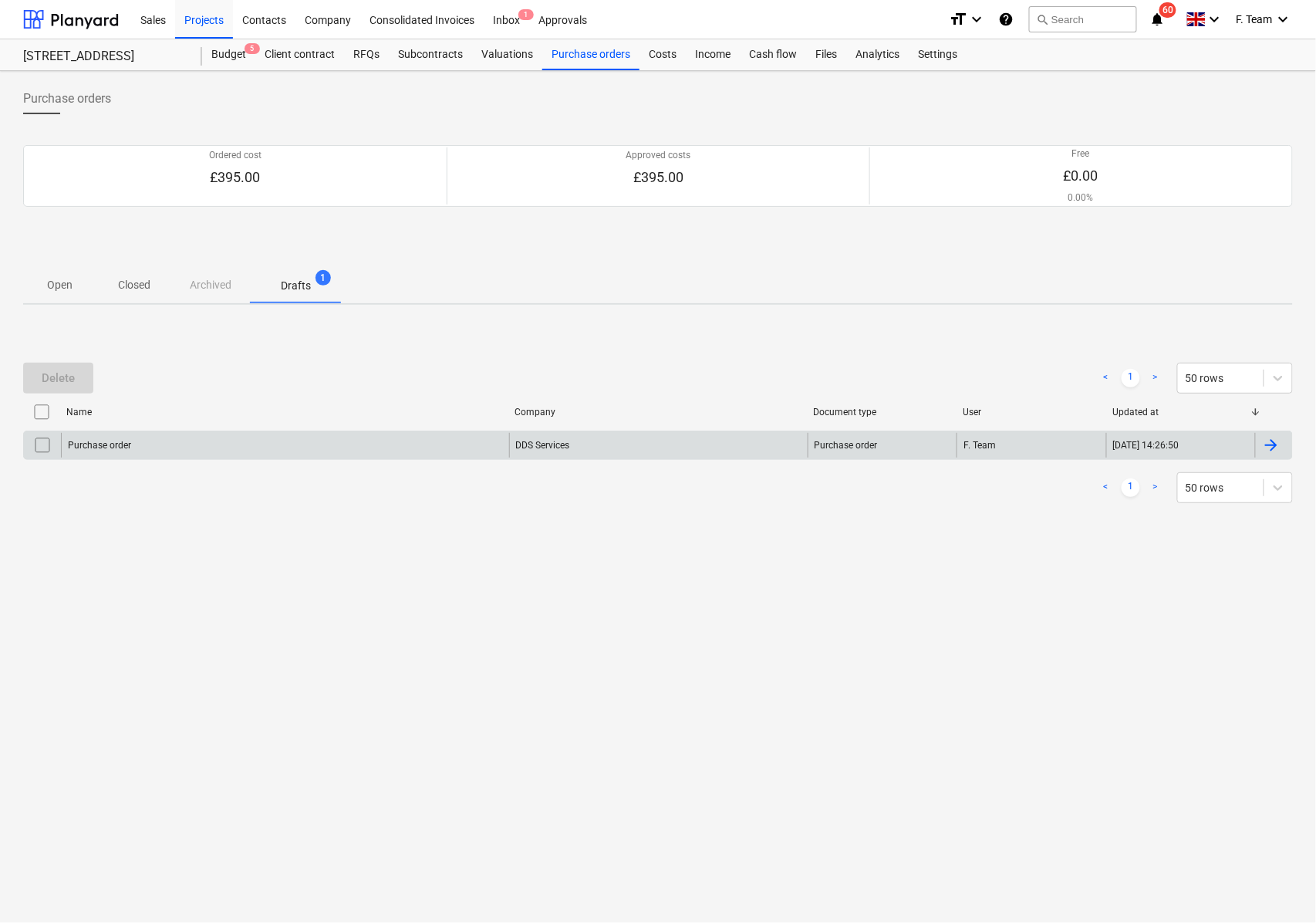
click at [211, 439] on div "Purchase order" at bounding box center [285, 445] width 448 height 25
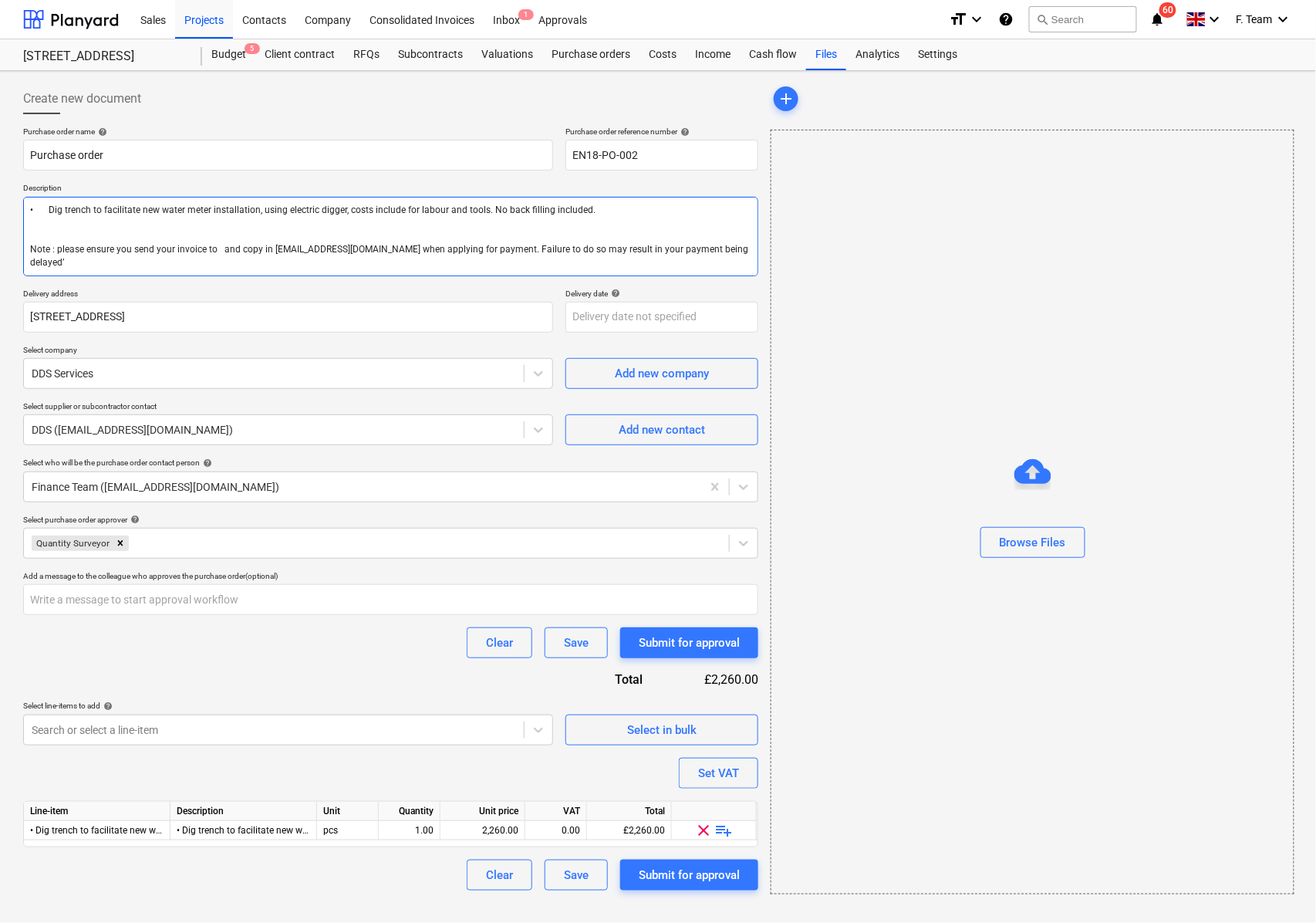
click at [172, 216] on textarea "• Dig trench to facilitate new water meter installation, using electric digger,…" at bounding box center [391, 236] width 735 height 79
click at [162, 244] on textarea "• Dig trench to facilitate new water meter installation, using electric digger,…" at bounding box center [391, 236] width 735 height 79
click at [147, 248] on textarea "• Dig trench to facilitate new water meter installation, using electric digger,…" at bounding box center [391, 236] width 735 height 79
click at [204, 260] on textarea "• Dig trench to facilitate new water meter installation, using electric digger,…" at bounding box center [391, 236] width 735 height 79
click at [214, 248] on textarea "• Dig trench to facilitate new water meter installation, using electric digger,…" at bounding box center [391, 236] width 735 height 79
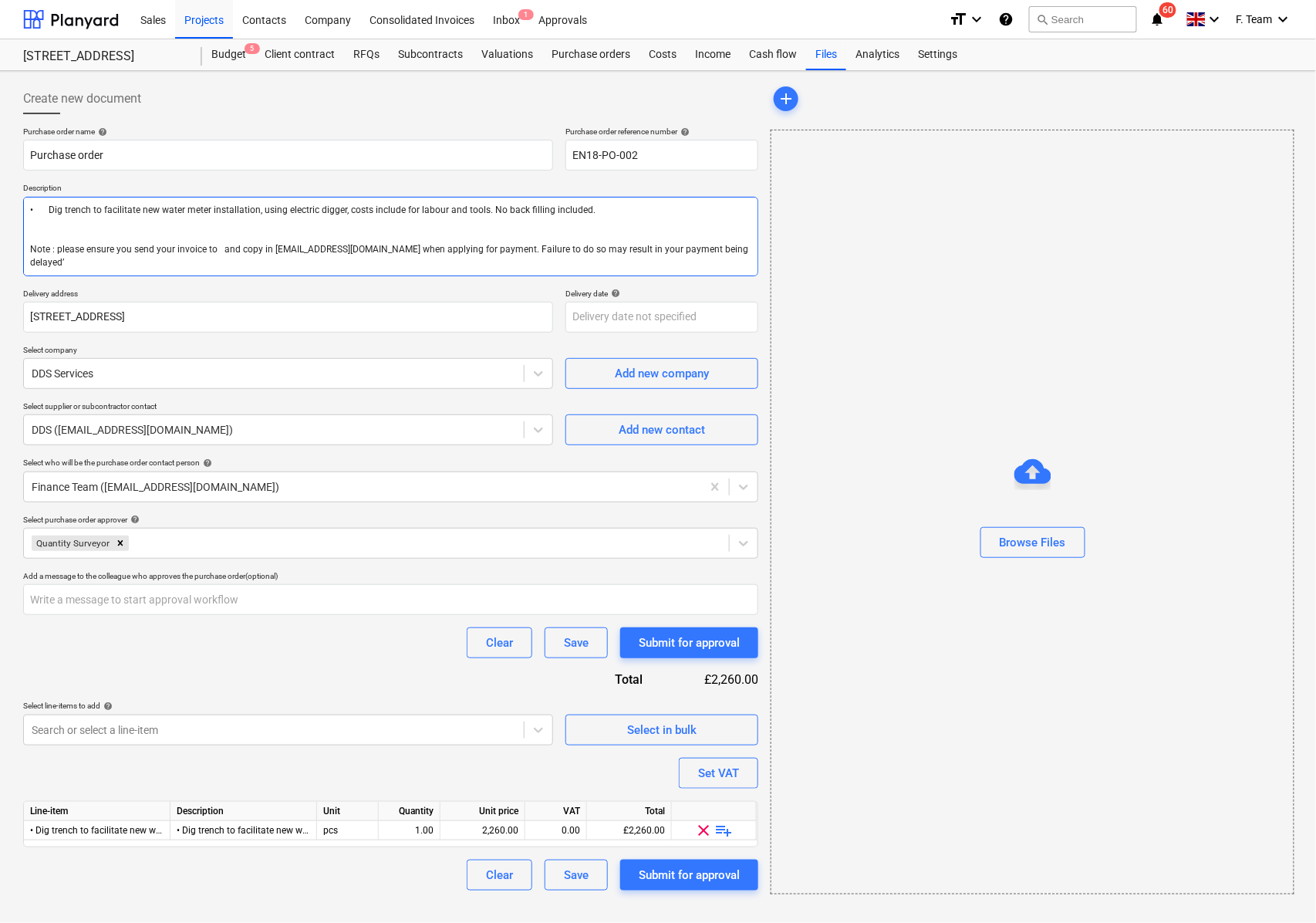
type textarea "x"
type textarea "• Dig trench to facilitate new water meter installation, using electric digger,…"
paste textarea "[EMAIL_ADDRESS][DOMAIN_NAME]"
type textarea "x"
type textarea "• Dig trench to facilitate new water meter installation, using electric digger,…"
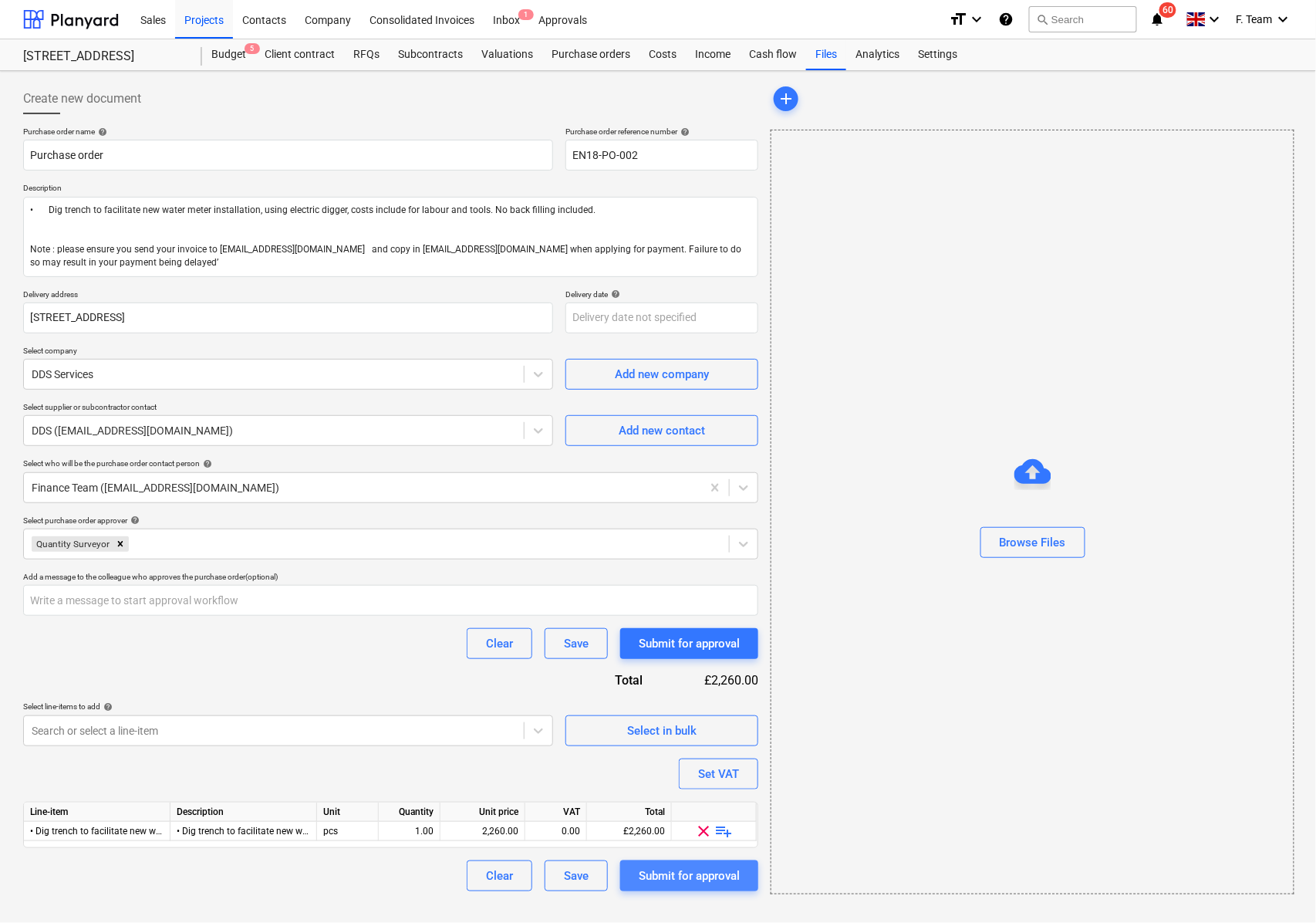
click at [690, 887] on button "Submit for approval" at bounding box center [689, 876] width 138 height 31
type textarea "x"
